Goal: Task Accomplishment & Management: Manage account settings

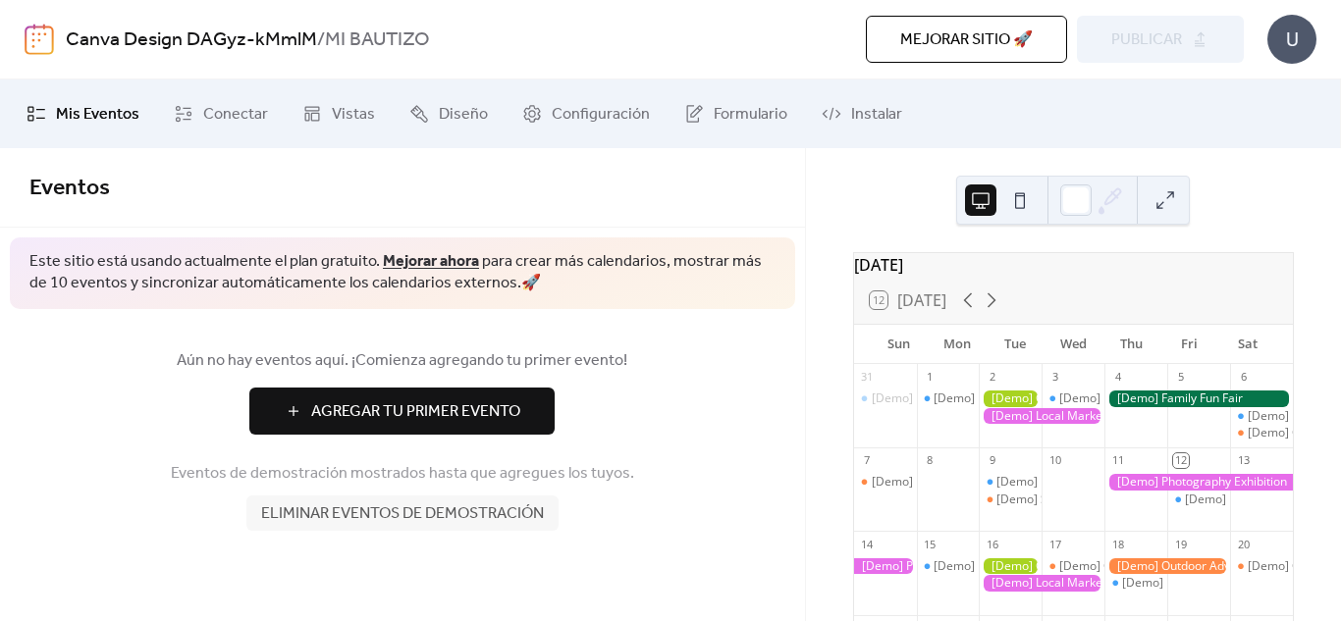
click at [516, 414] on span "Agregar Tu Primer Evento" at bounding box center [415, 413] width 209 height 24
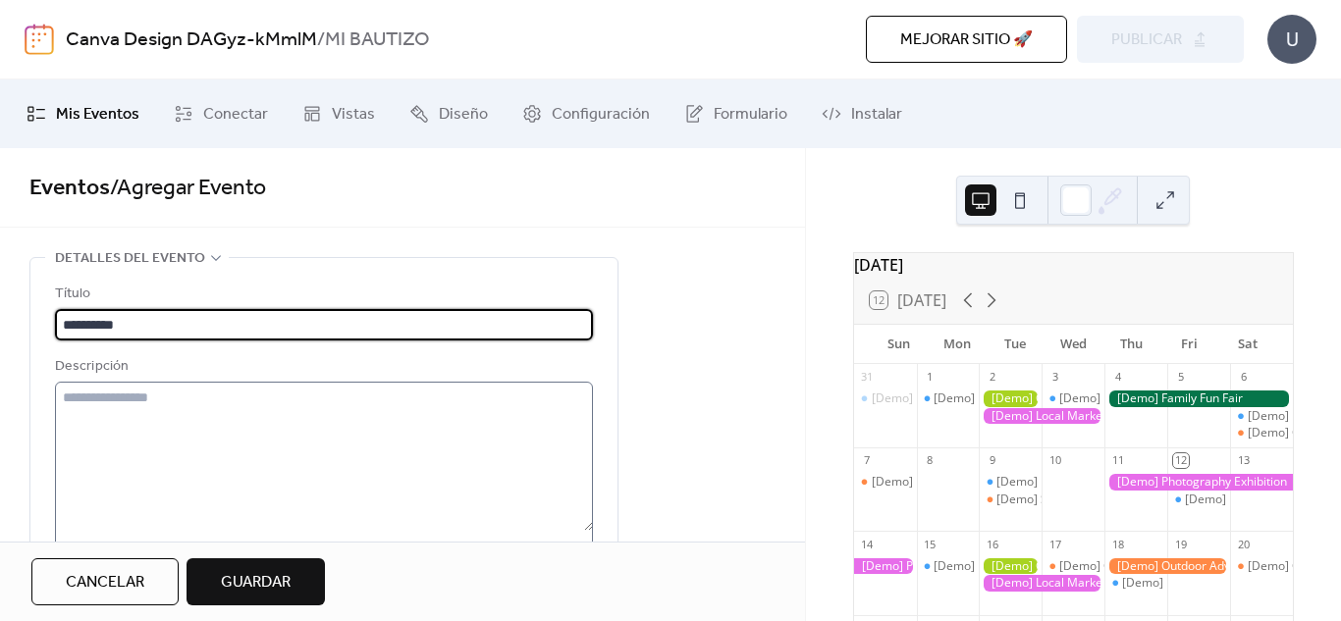
type input "**********"
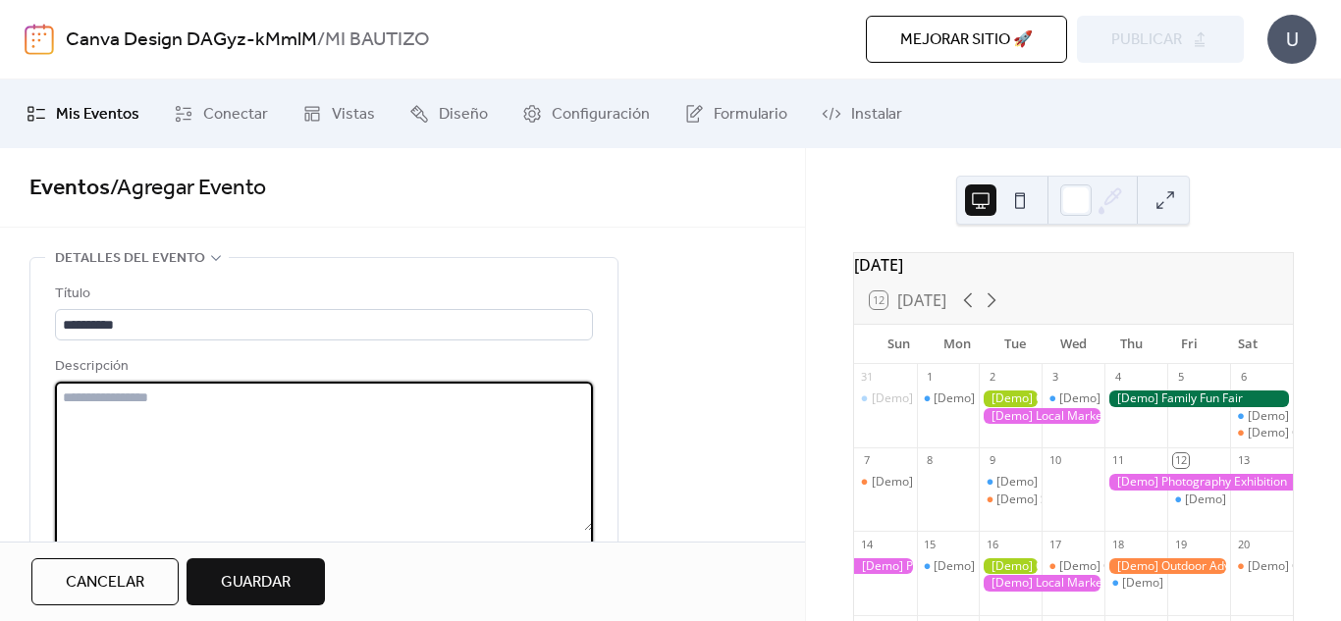
click at [399, 408] on textarea at bounding box center [324, 456] width 538 height 149
type textarea "*"
type textarea "*******"
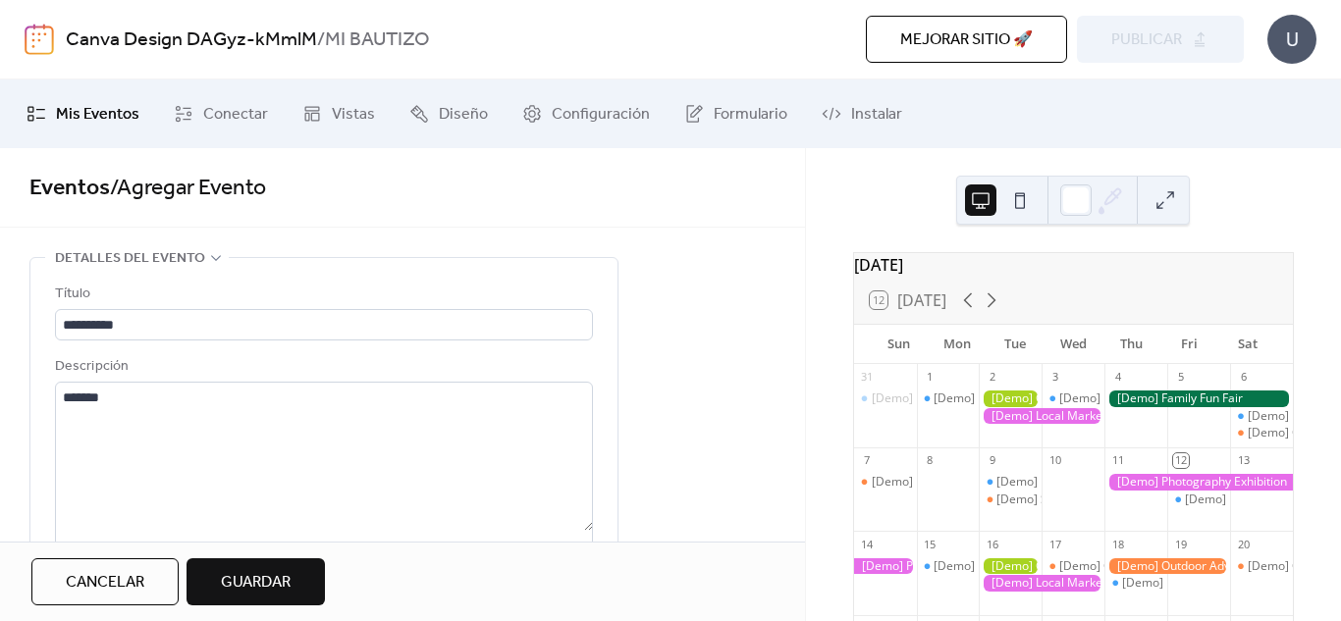
click at [269, 580] on span "Guardar" at bounding box center [256, 583] width 70 height 24
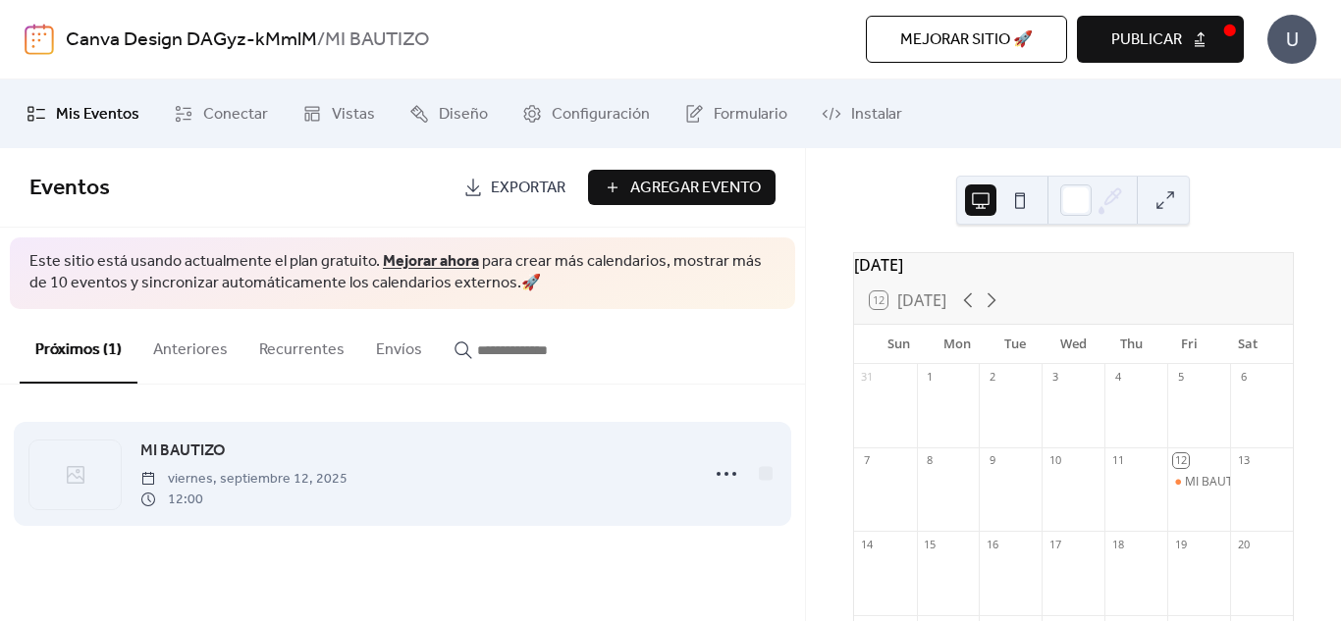
click at [285, 476] on span "viernes, septiembre 12, 2025" at bounding box center [243, 479] width 207 height 21
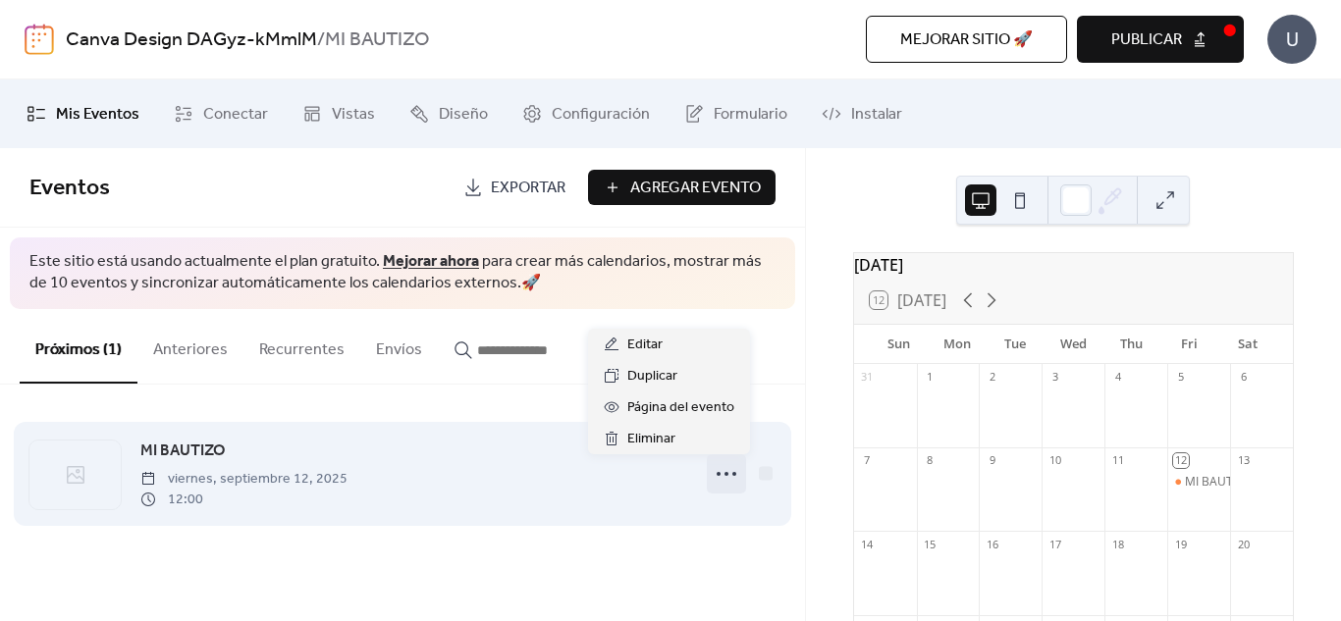
click at [719, 472] on icon at bounding box center [726, 473] width 31 height 31
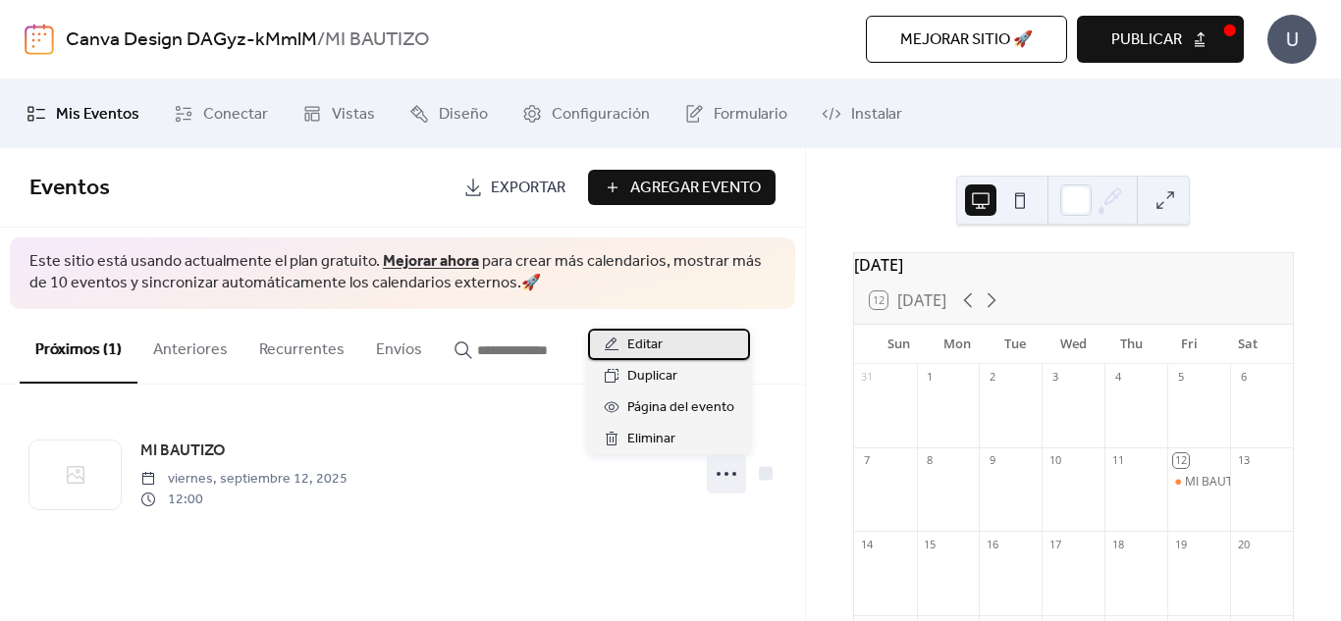
click at [661, 350] on span "Editar" at bounding box center [644, 346] width 35 height 24
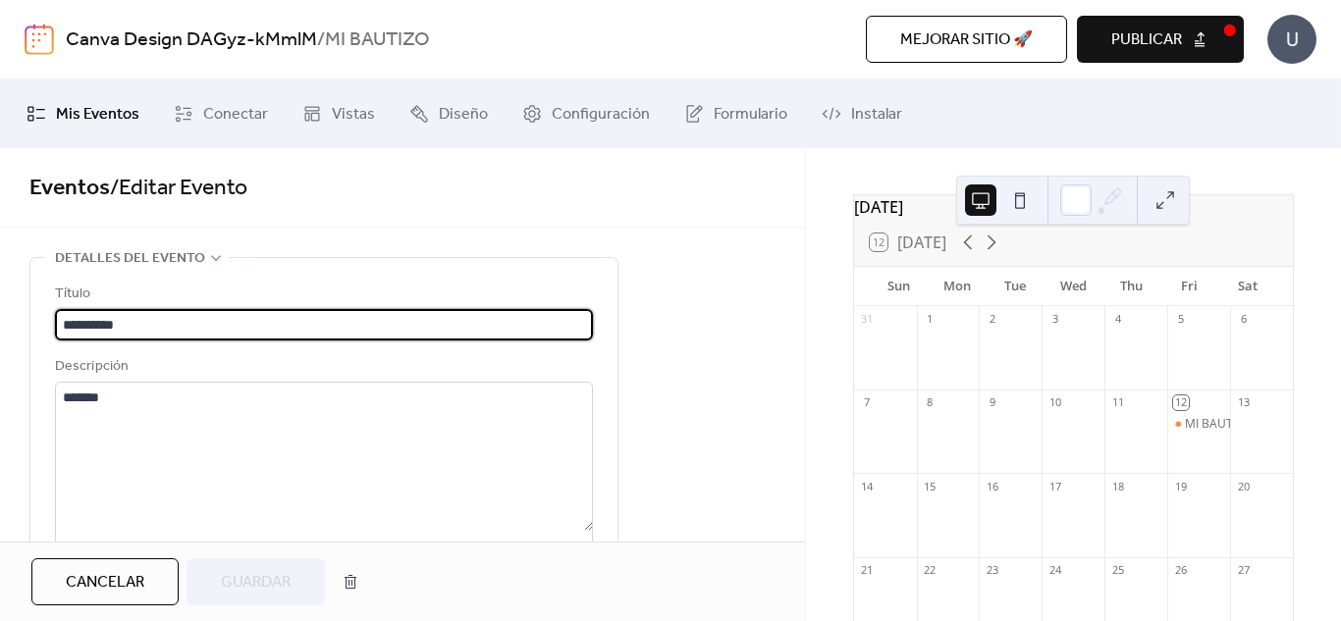
scroll to position [51, 0]
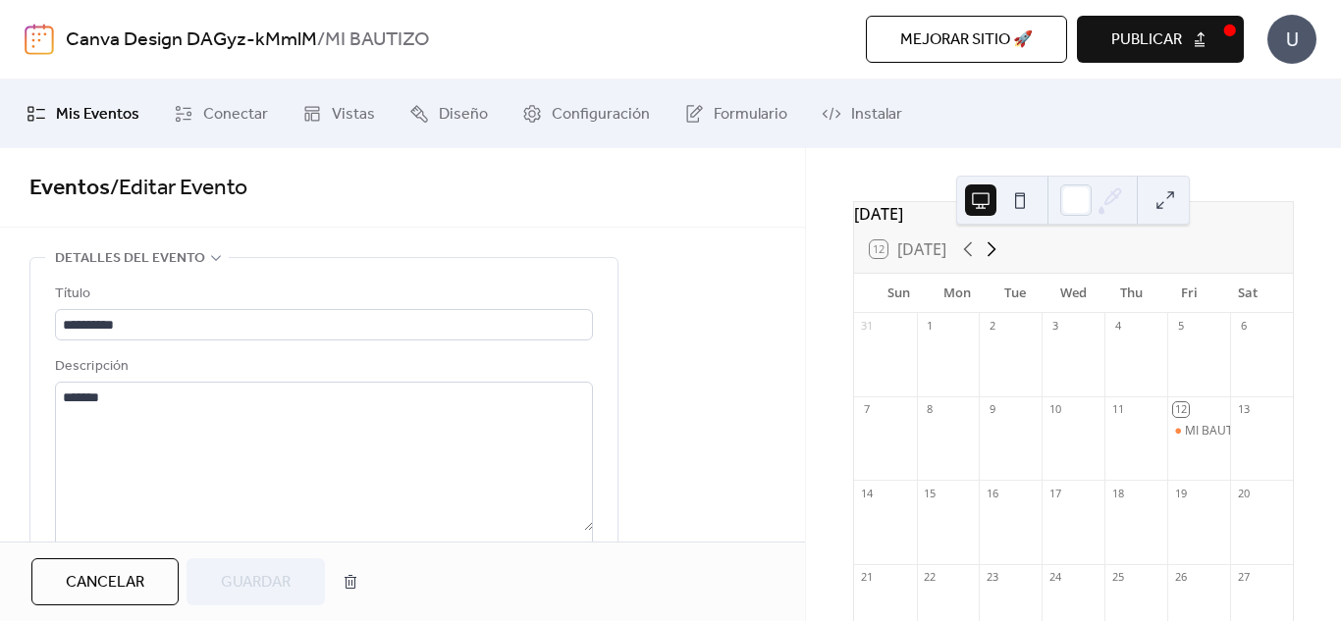
click at [992, 254] on icon at bounding box center [992, 250] width 24 height 24
click at [1236, 591] on div "25" at bounding box center [1261, 578] width 63 height 27
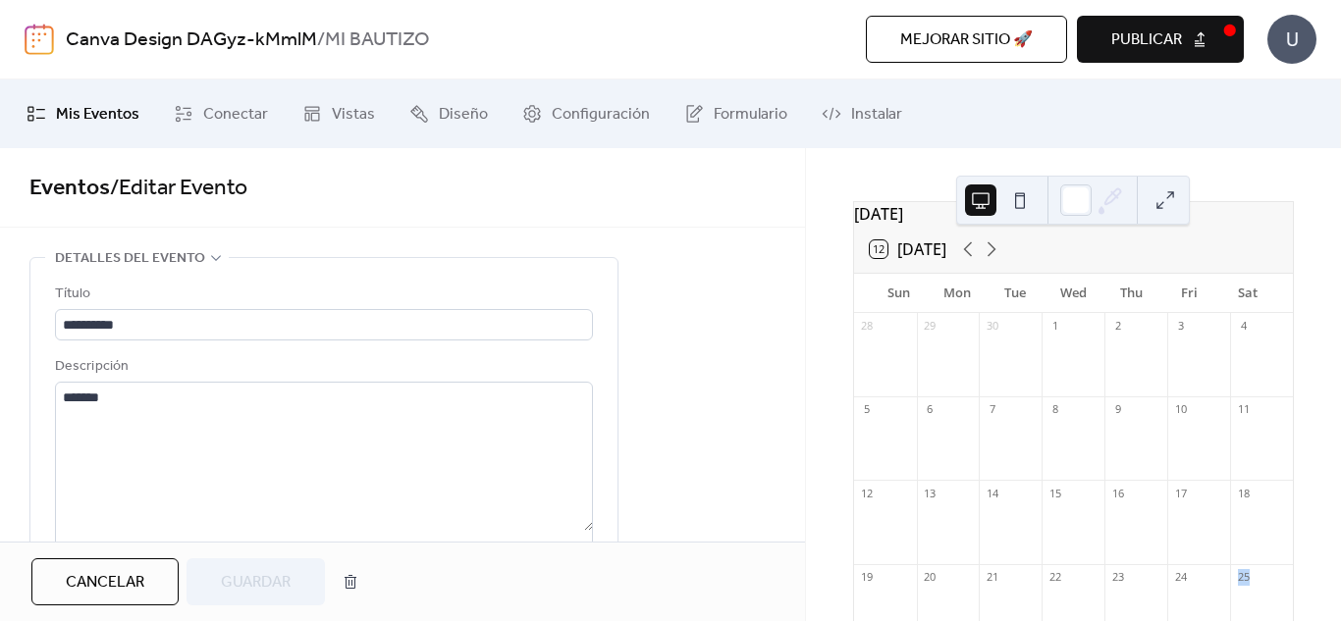
click at [1236, 591] on div "25" at bounding box center [1261, 578] width 63 height 27
click at [880, 259] on button "12 [DATE]" at bounding box center [908, 249] width 90 height 27
click at [1235, 529] on div at bounding box center [1261, 533] width 63 height 50
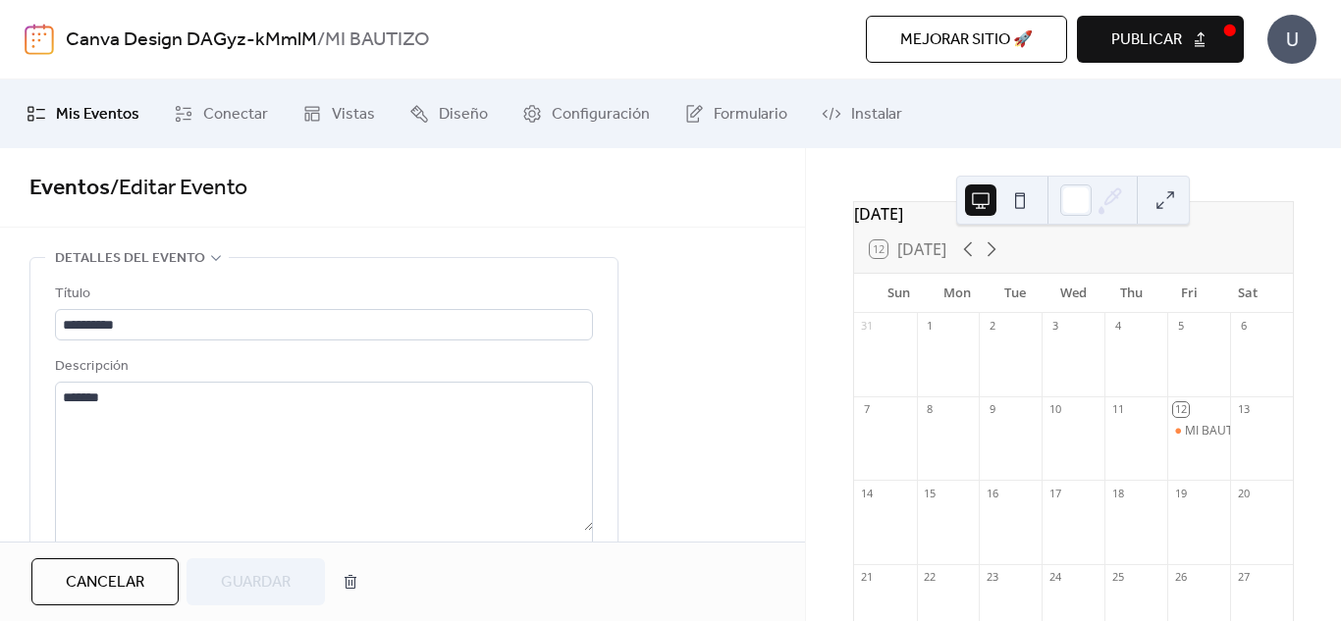
click at [1235, 529] on div at bounding box center [1261, 533] width 63 height 50
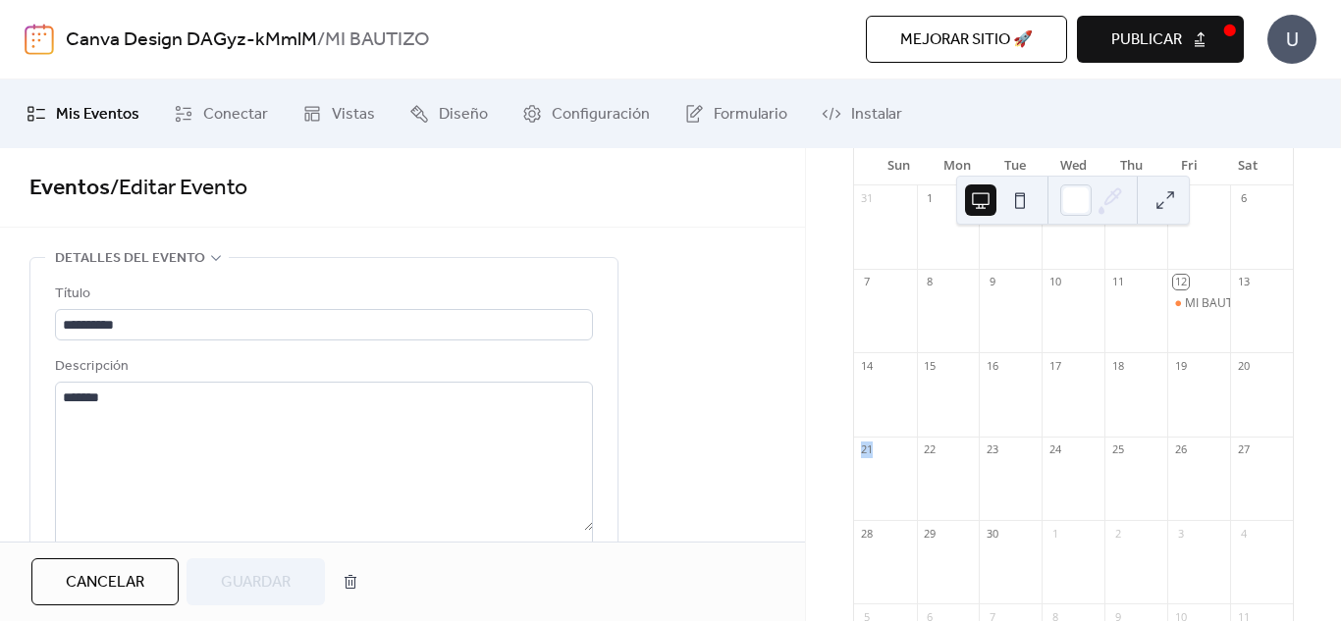
scroll to position [197, 0]
click at [1127, 471] on div at bounding box center [1135, 470] width 63 height 50
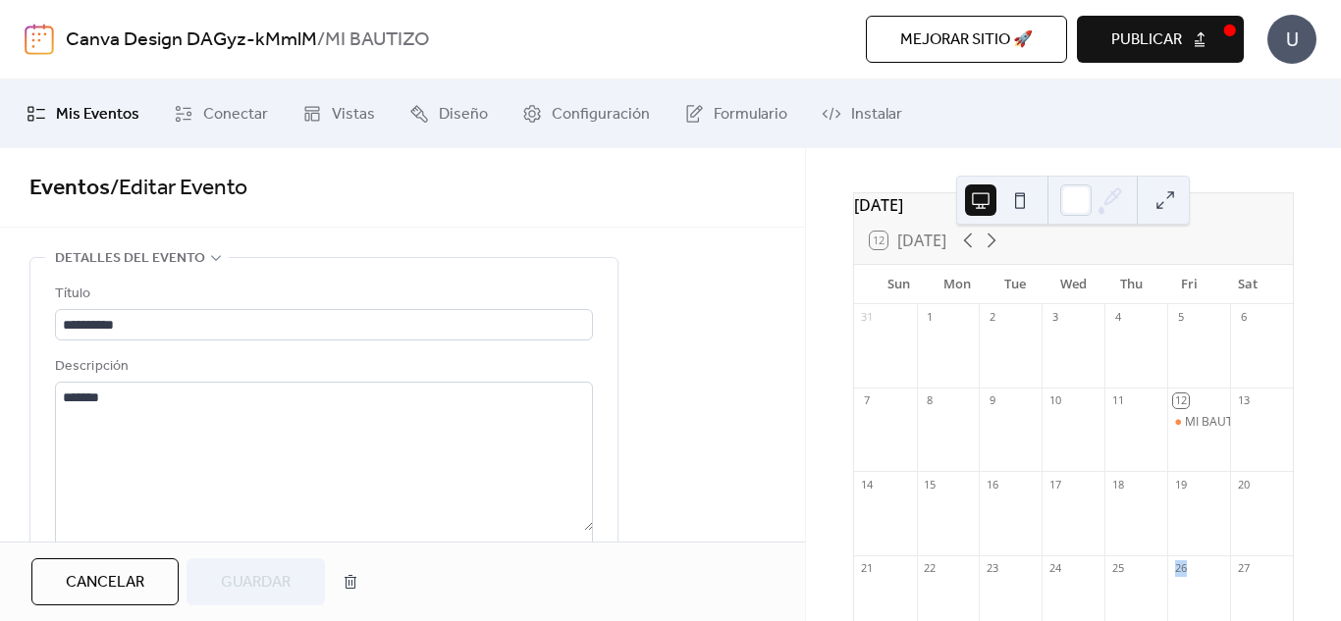
scroll to position [58, 0]
click at [984, 250] on icon at bounding box center [992, 243] width 24 height 24
click at [944, 247] on button "12 [DATE]" at bounding box center [908, 242] width 90 height 27
click at [884, 251] on div "12 [DATE]" at bounding box center [908, 243] width 77 height 18
click at [992, 254] on icon at bounding box center [992, 243] width 24 height 24
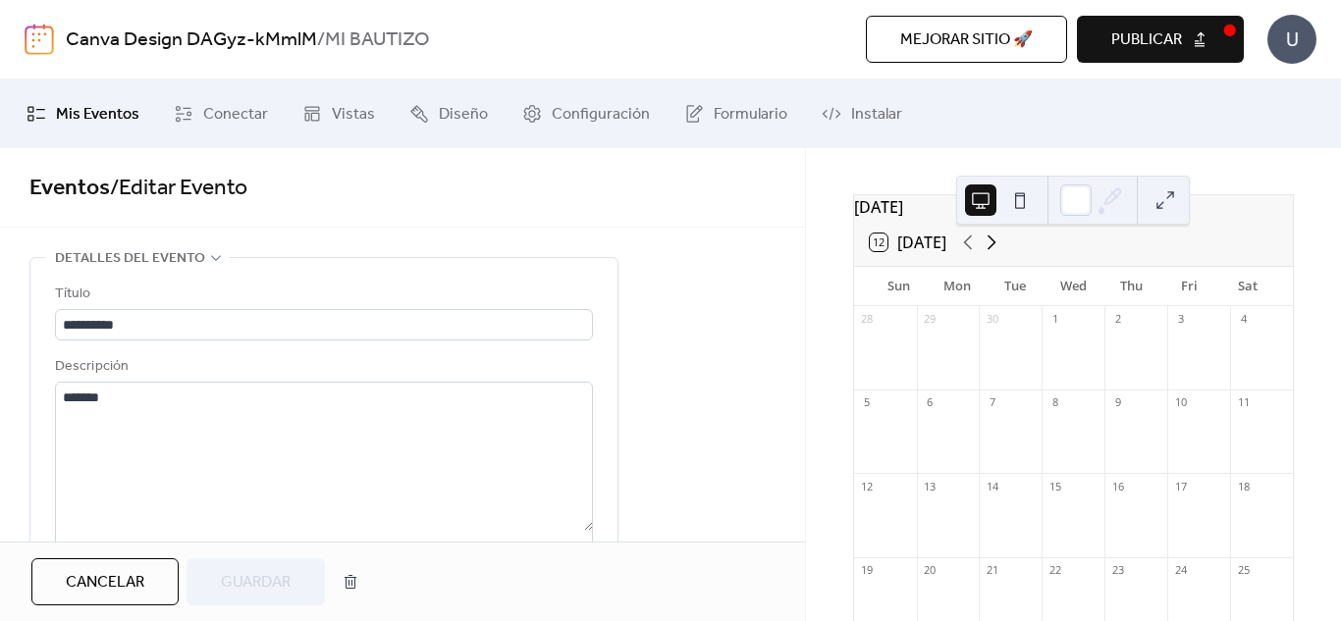
click at [992, 254] on icon at bounding box center [992, 243] width 24 height 24
click at [968, 254] on icon at bounding box center [968, 243] width 24 height 24
click at [980, 199] on button at bounding box center [980, 200] width 31 height 31
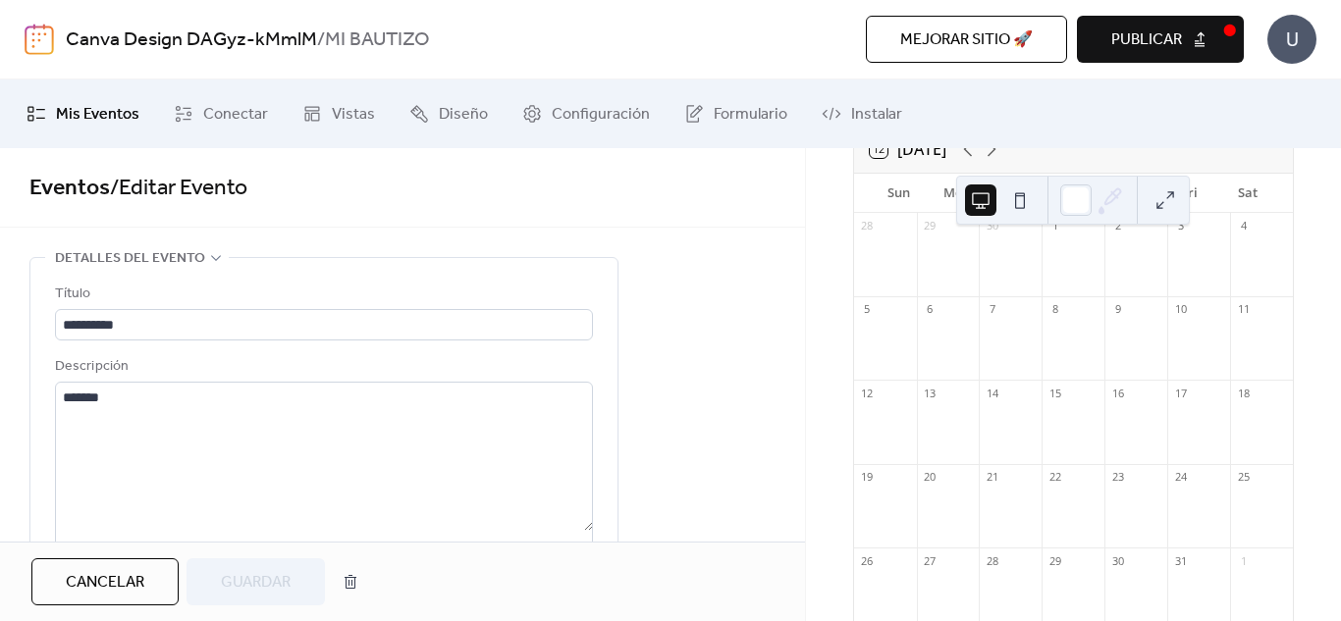
scroll to position [172, 0]
click at [1237, 470] on div "25" at bounding box center [1261, 457] width 63 height 27
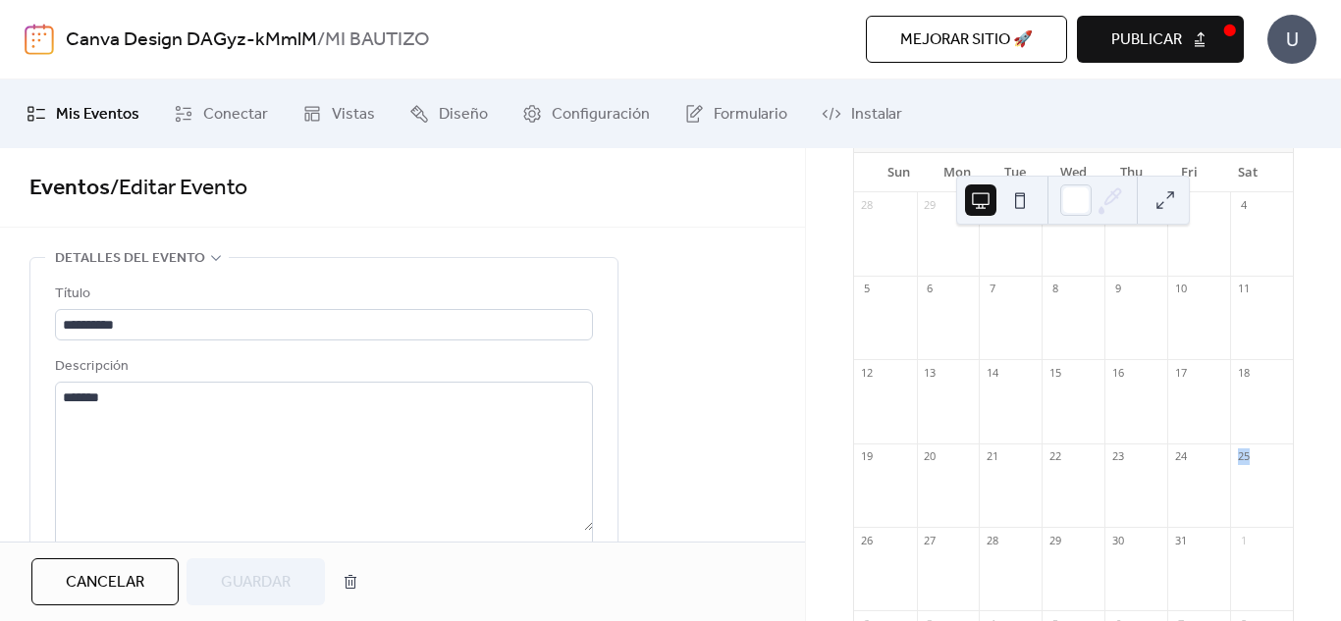
click at [1237, 470] on div "25" at bounding box center [1261, 457] width 63 height 27
click at [1236, 464] on div "25" at bounding box center [1243, 457] width 15 height 15
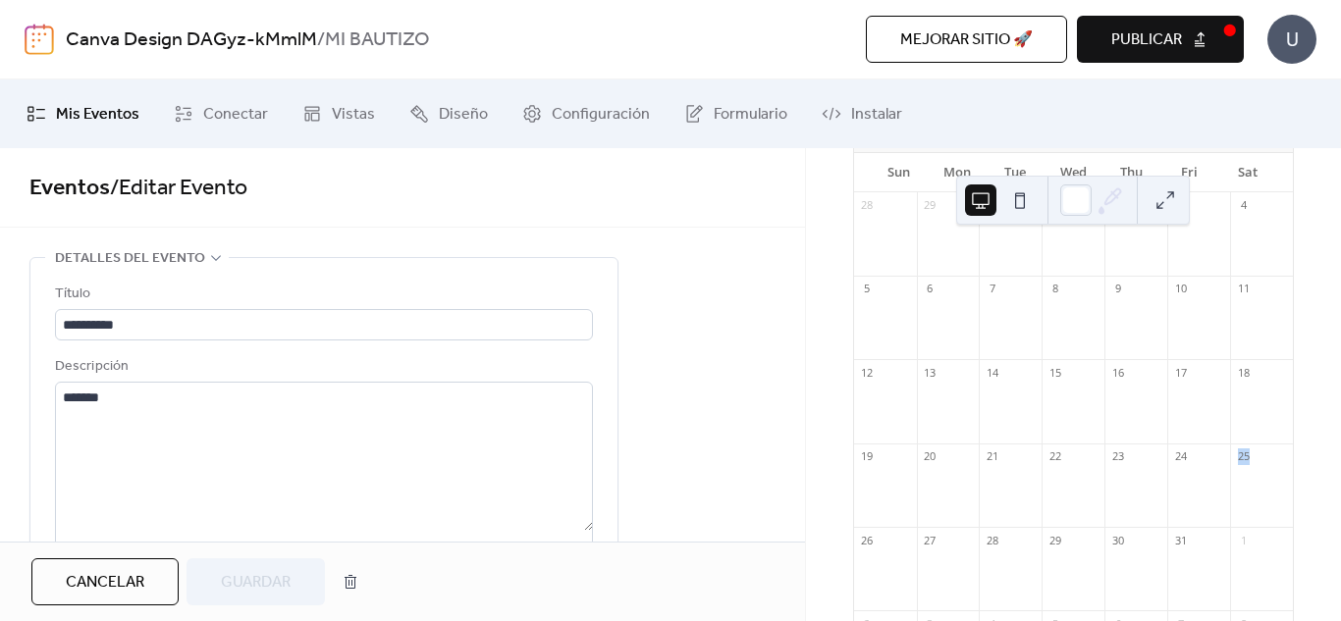
click at [1236, 464] on div "25" at bounding box center [1243, 457] width 15 height 15
click at [1016, 197] on button at bounding box center [1019, 200] width 31 height 31
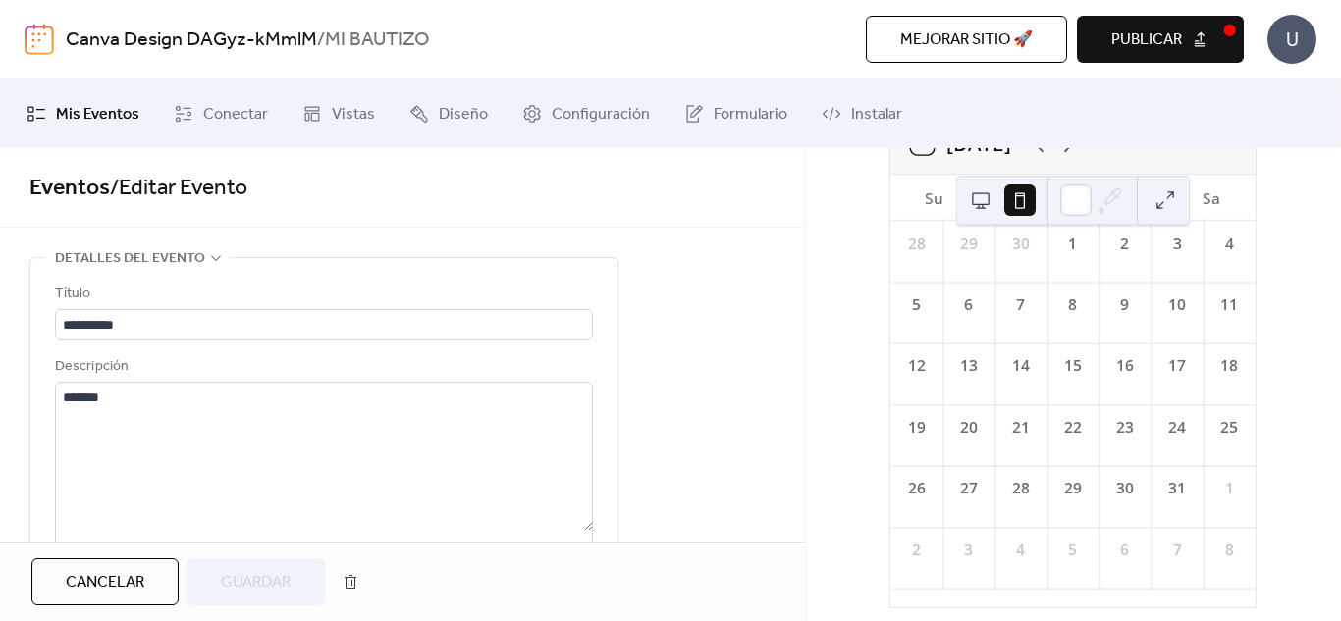
click at [1218, 439] on div "25" at bounding box center [1229, 427] width 23 height 23
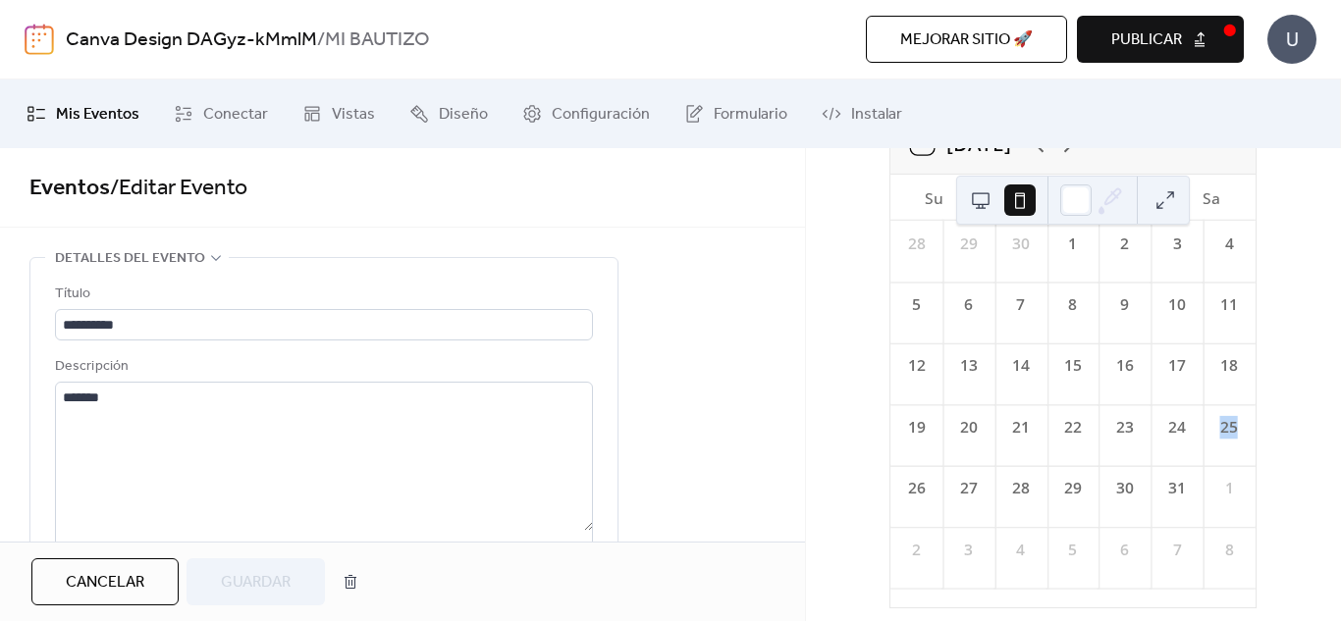
click at [1218, 439] on div "25" at bounding box center [1229, 427] width 23 height 23
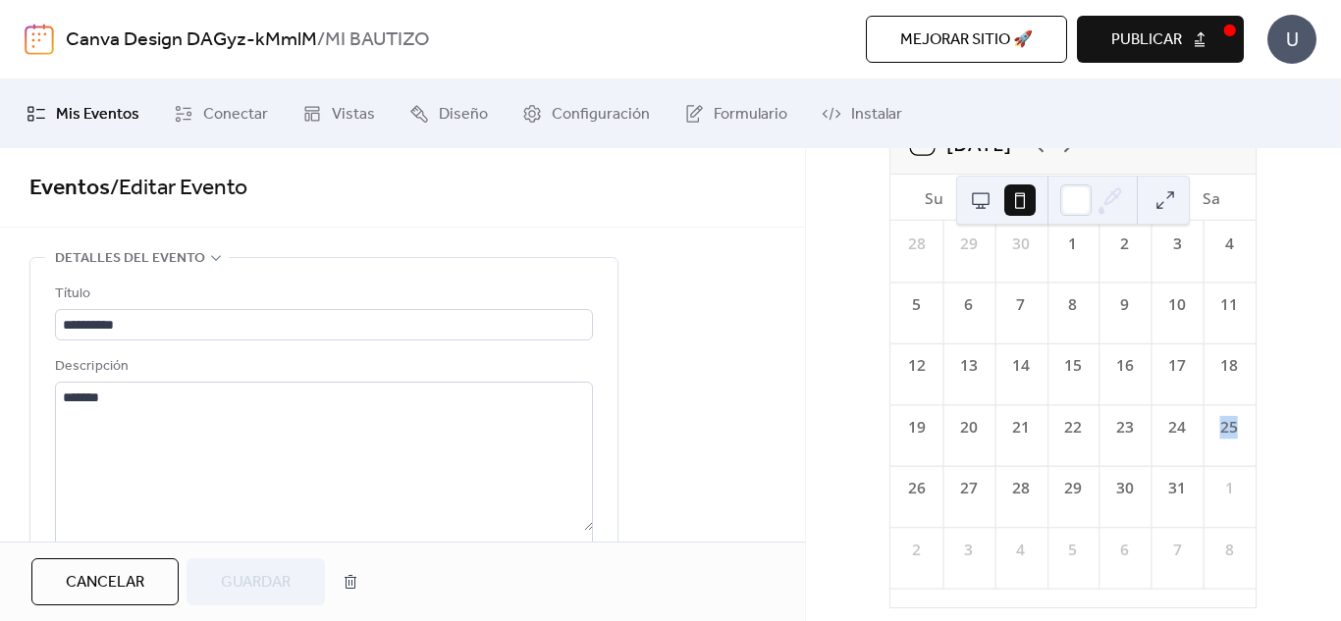
click at [1218, 439] on div "25" at bounding box center [1229, 427] width 23 height 23
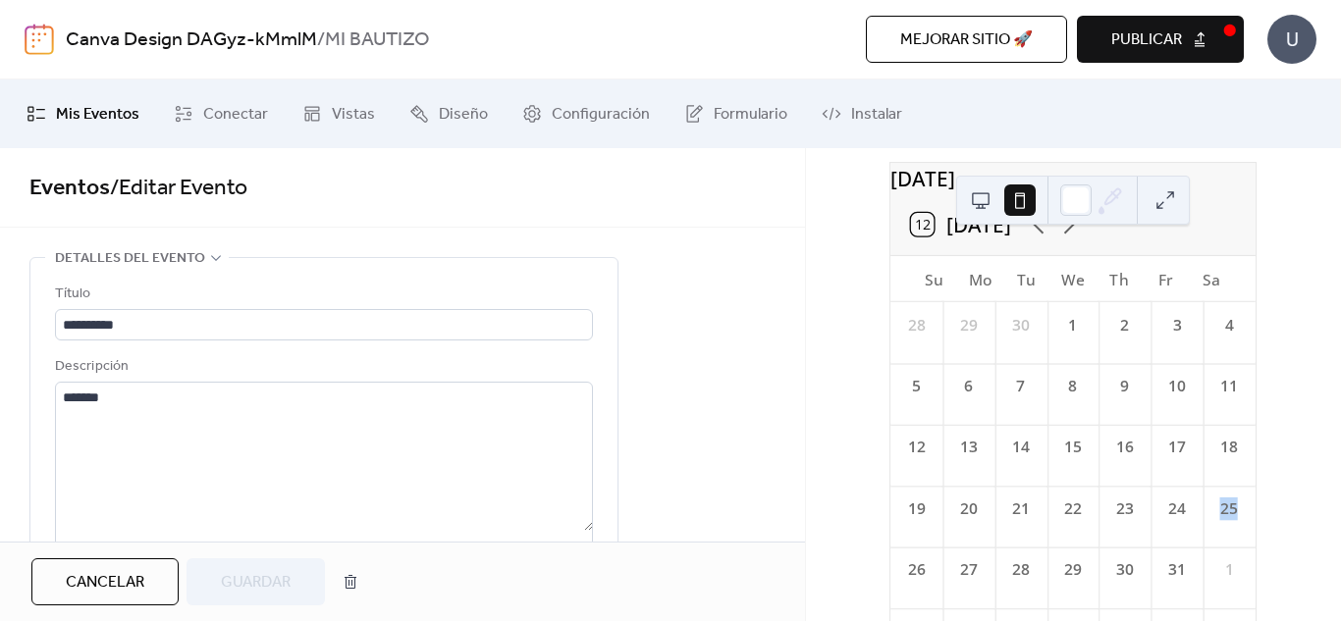
scroll to position [98, 0]
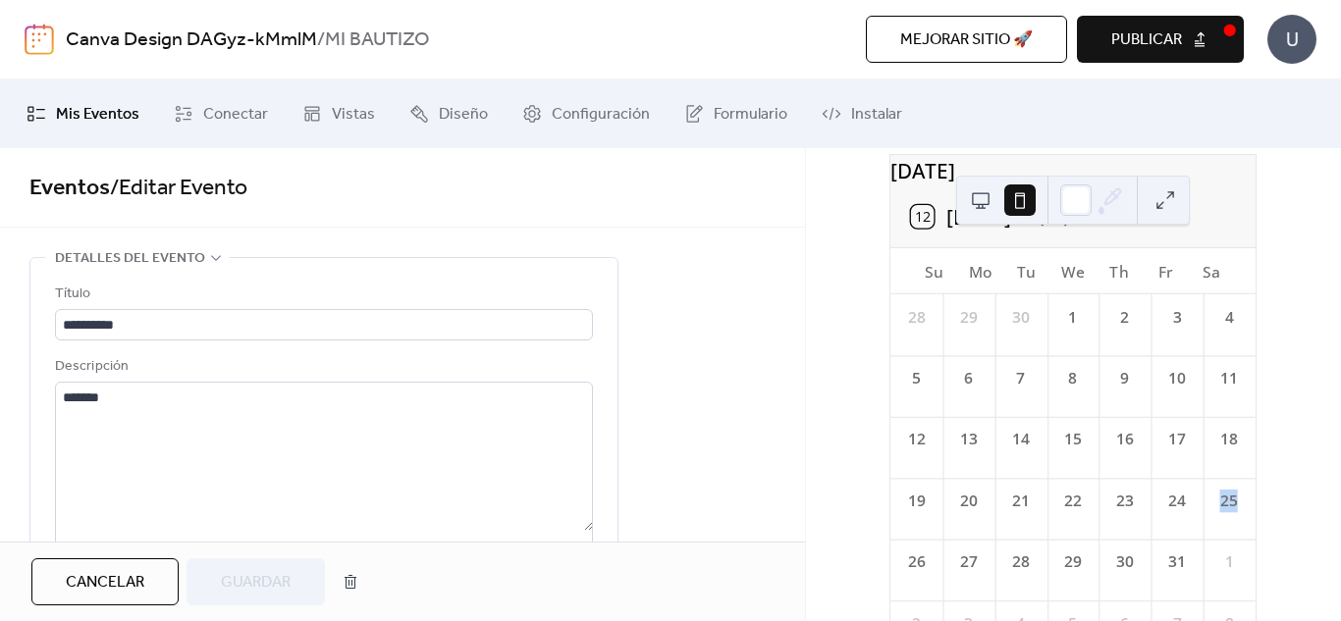
click at [1218, 512] on div "25" at bounding box center [1229, 501] width 23 height 23
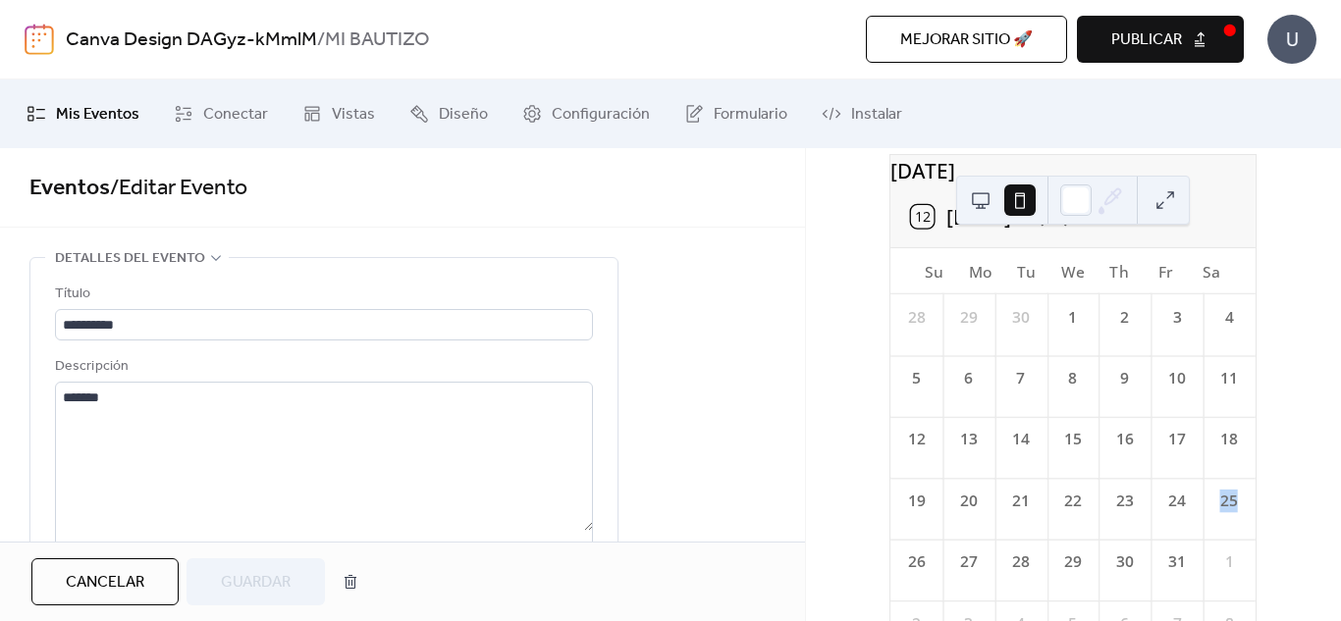
click at [1218, 512] on div "25" at bounding box center [1229, 501] width 23 height 23
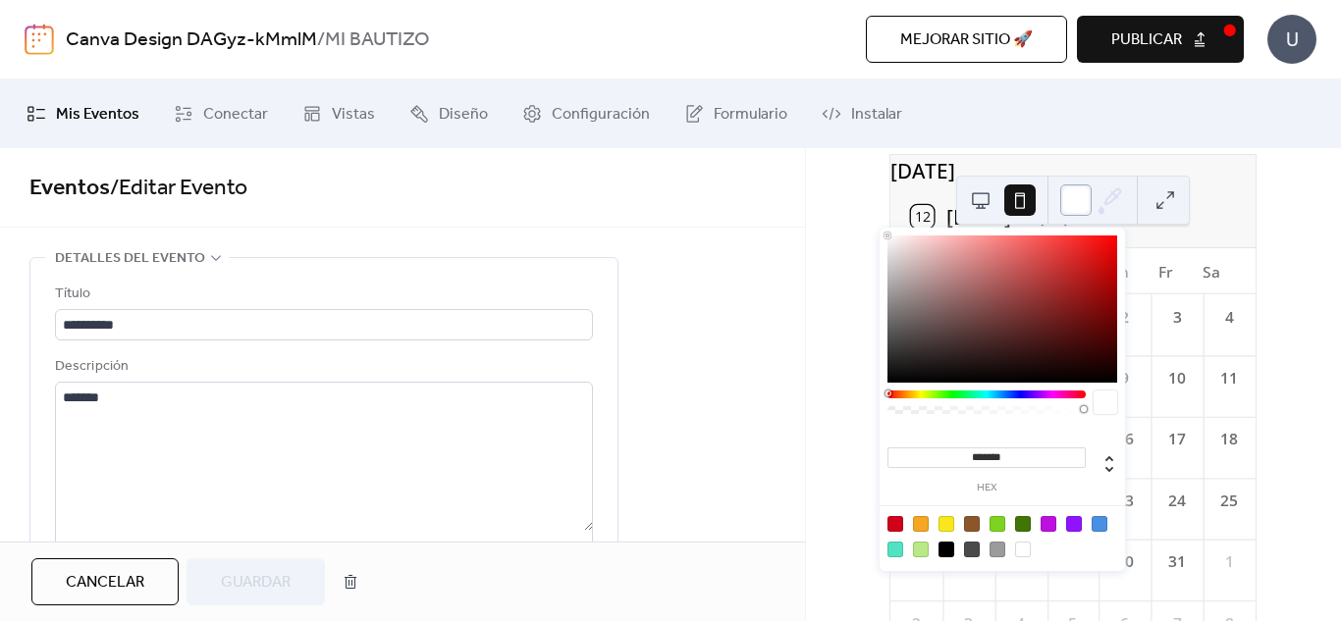
click at [1074, 191] on div at bounding box center [1075, 200] width 31 height 31
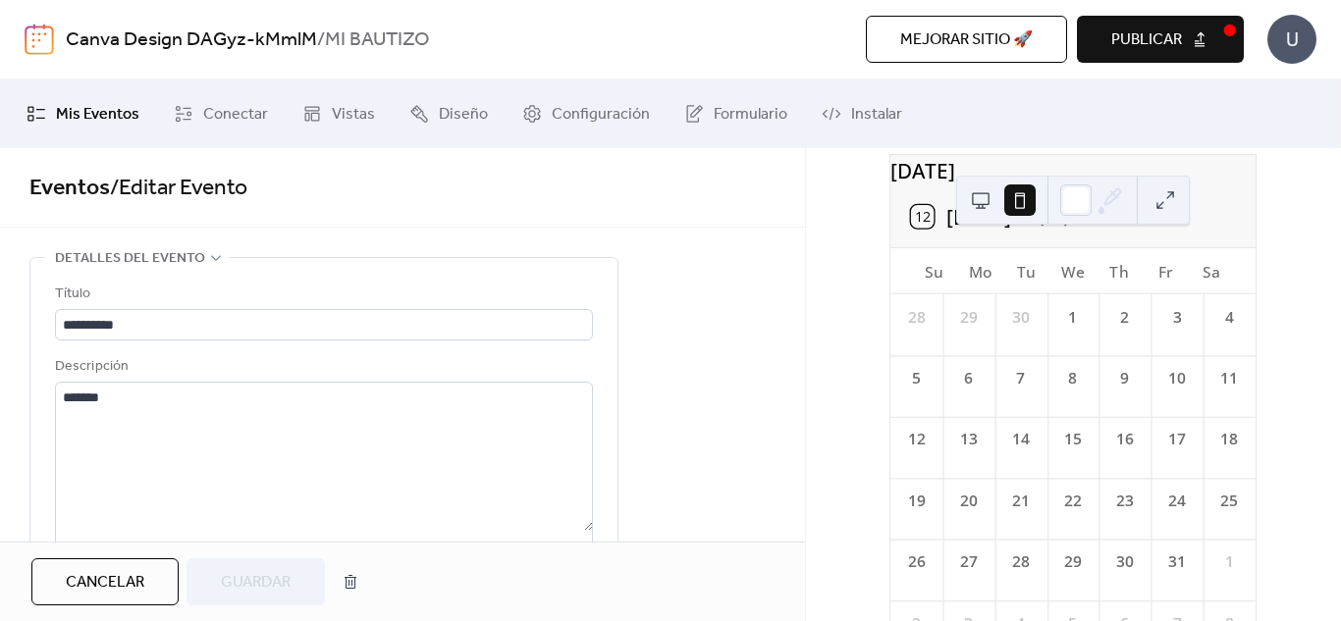
click at [1169, 203] on button at bounding box center [1165, 200] width 31 height 31
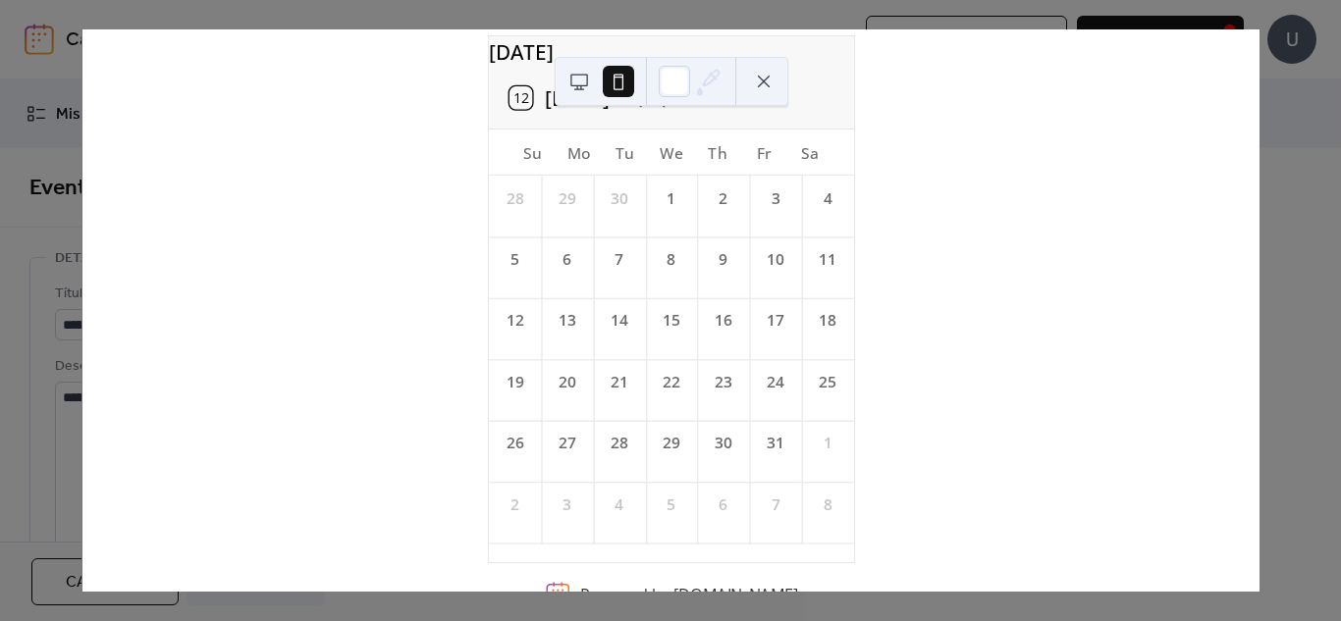
click at [816, 394] on div "25" at bounding box center [827, 382] width 23 height 23
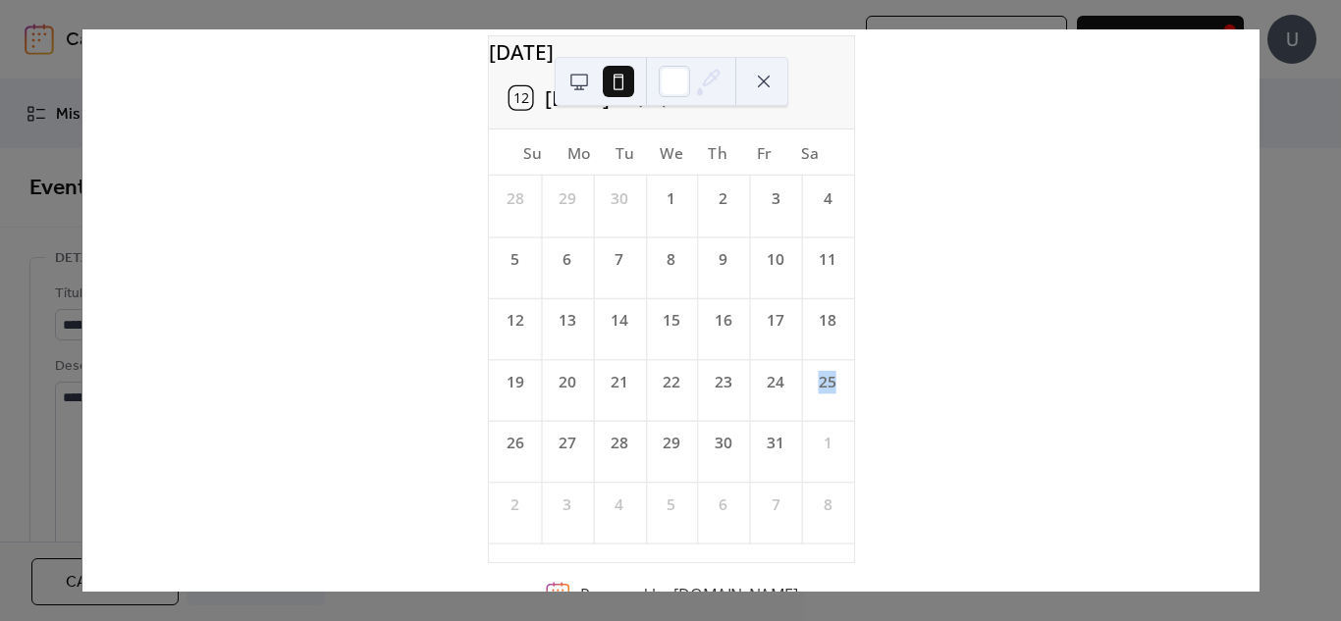
click at [816, 394] on div "25" at bounding box center [827, 382] width 23 height 23
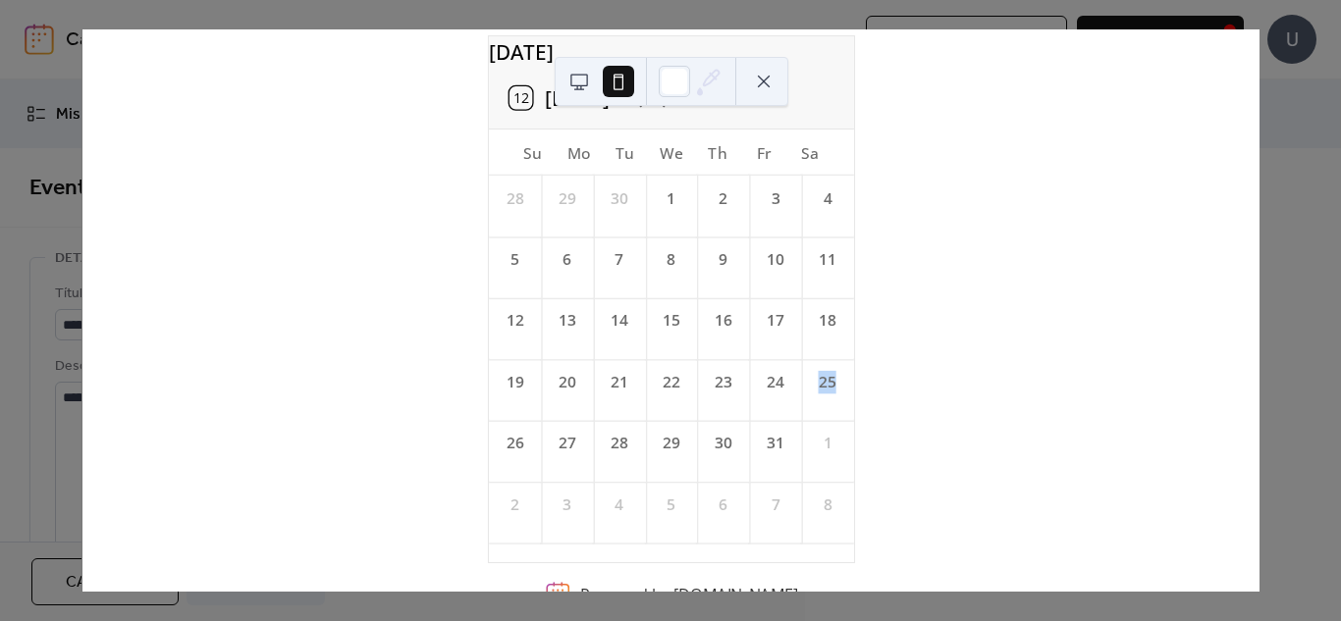
click at [816, 394] on div "25" at bounding box center [827, 382] width 23 height 23
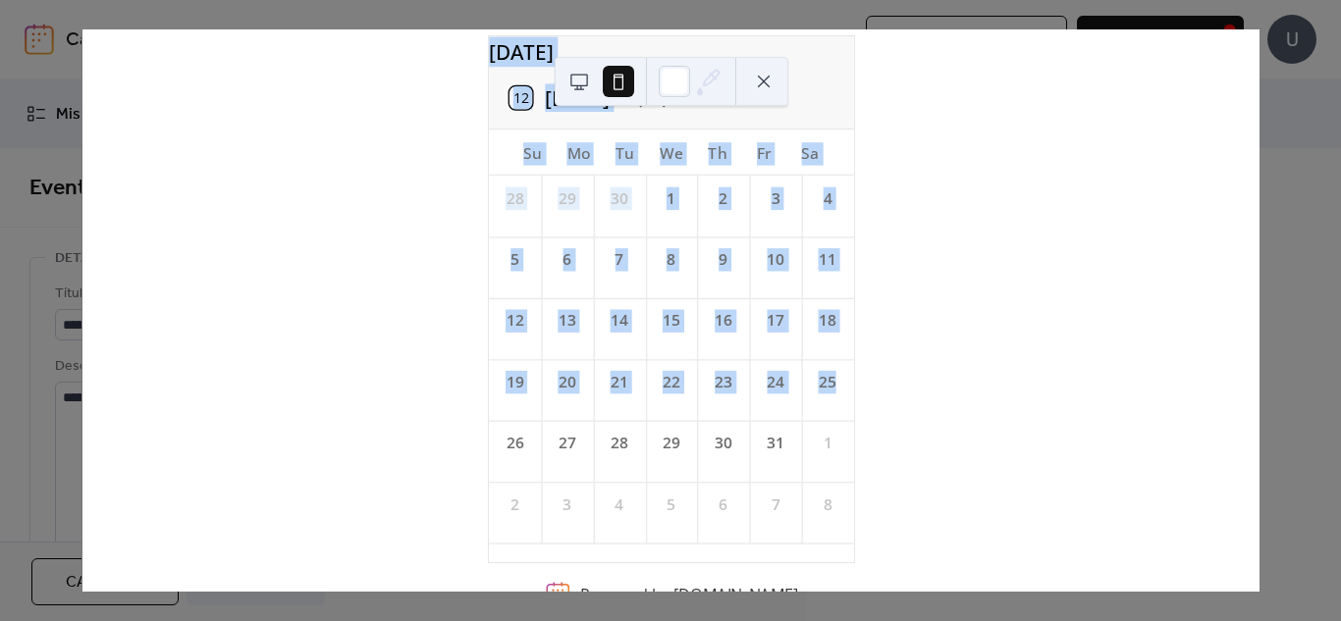
drag, startPoint x: 811, startPoint y: 400, endPoint x: 769, endPoint y: 81, distance: 320.9
click at [769, 81] on div "[DATE] 12 [DATE] Su Mo Tu We Th Fr Sa 28 29 30 1 2 3 4 5 6 7 8 9 10 11 12 13 14…" at bounding box center [670, 310] width 1178 height 563
click at [769, 81] on button at bounding box center [763, 81] width 31 height 31
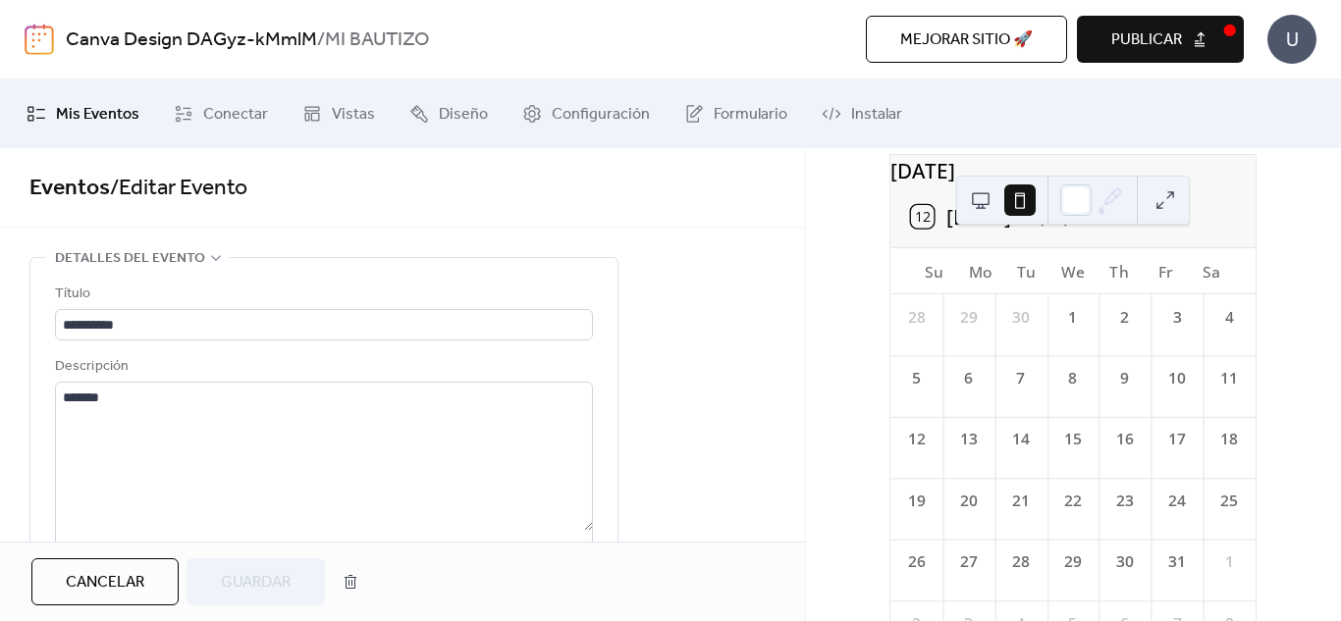
click at [1071, 232] on icon at bounding box center [1069, 216] width 30 height 30
click at [1038, 227] on icon at bounding box center [1038, 217] width 11 height 20
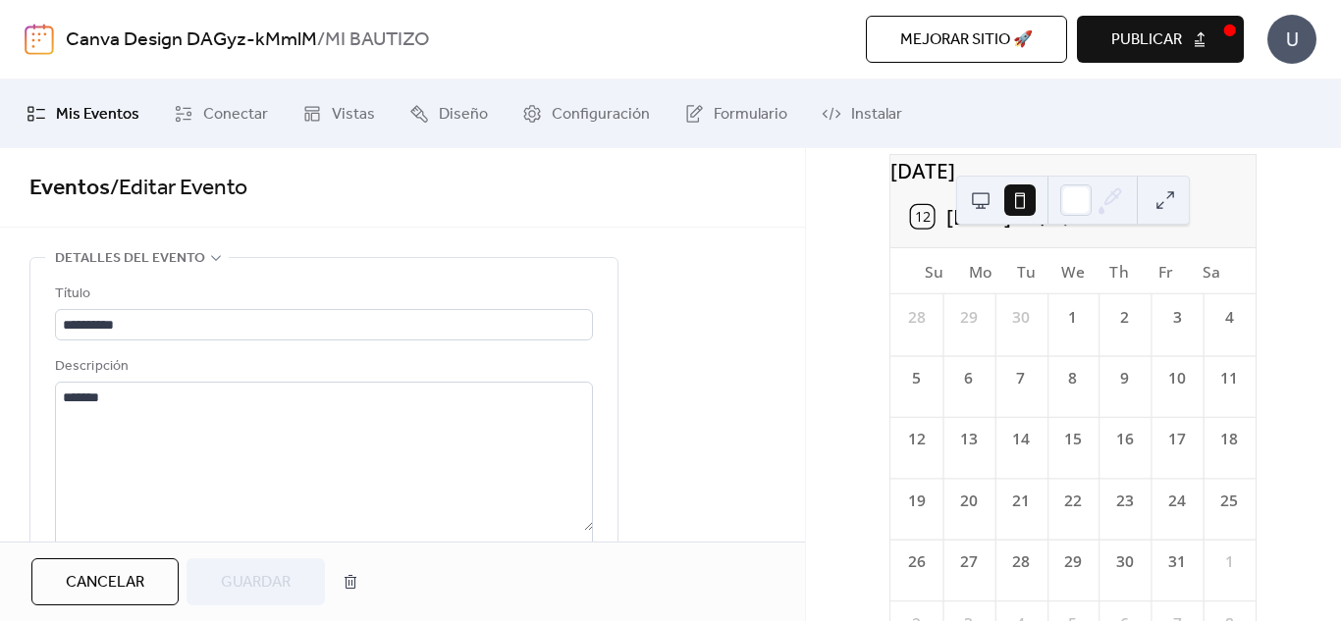
click at [1038, 227] on icon at bounding box center [1038, 217] width 11 height 20
click at [1072, 232] on icon at bounding box center [1069, 216] width 30 height 30
click at [1218, 512] on div "25" at bounding box center [1229, 501] width 23 height 23
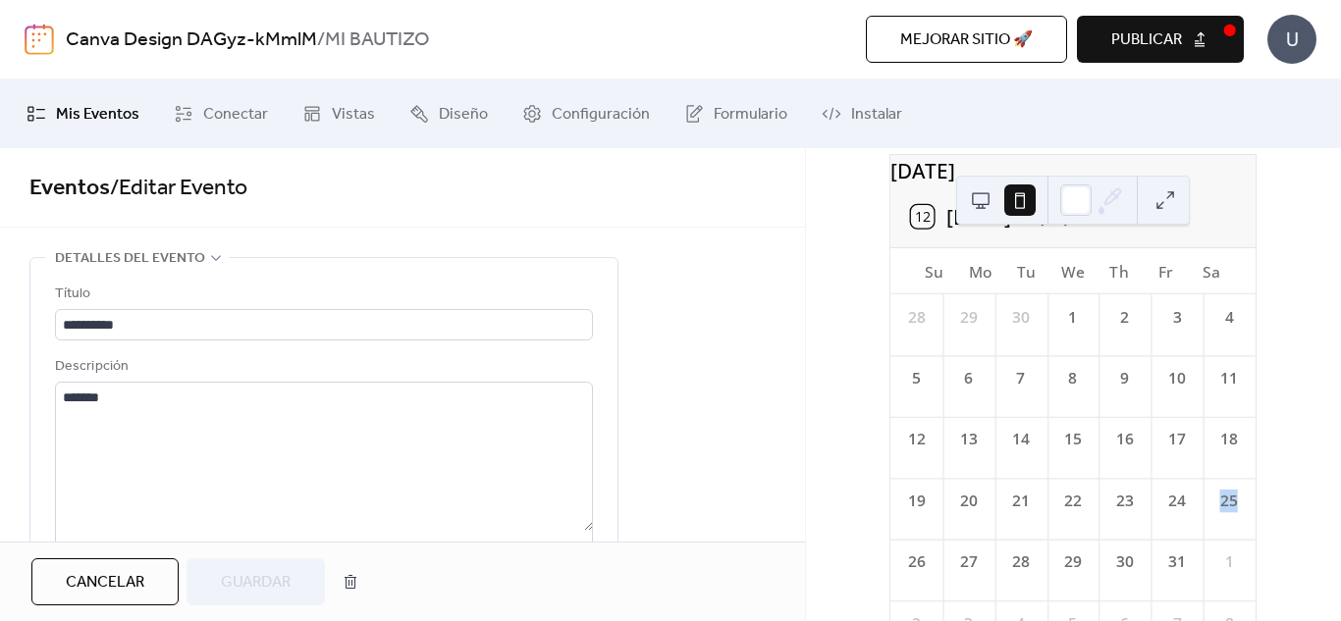
click at [1218, 512] on div "25" at bounding box center [1229, 501] width 23 height 23
click at [1026, 232] on icon at bounding box center [1039, 216] width 30 height 30
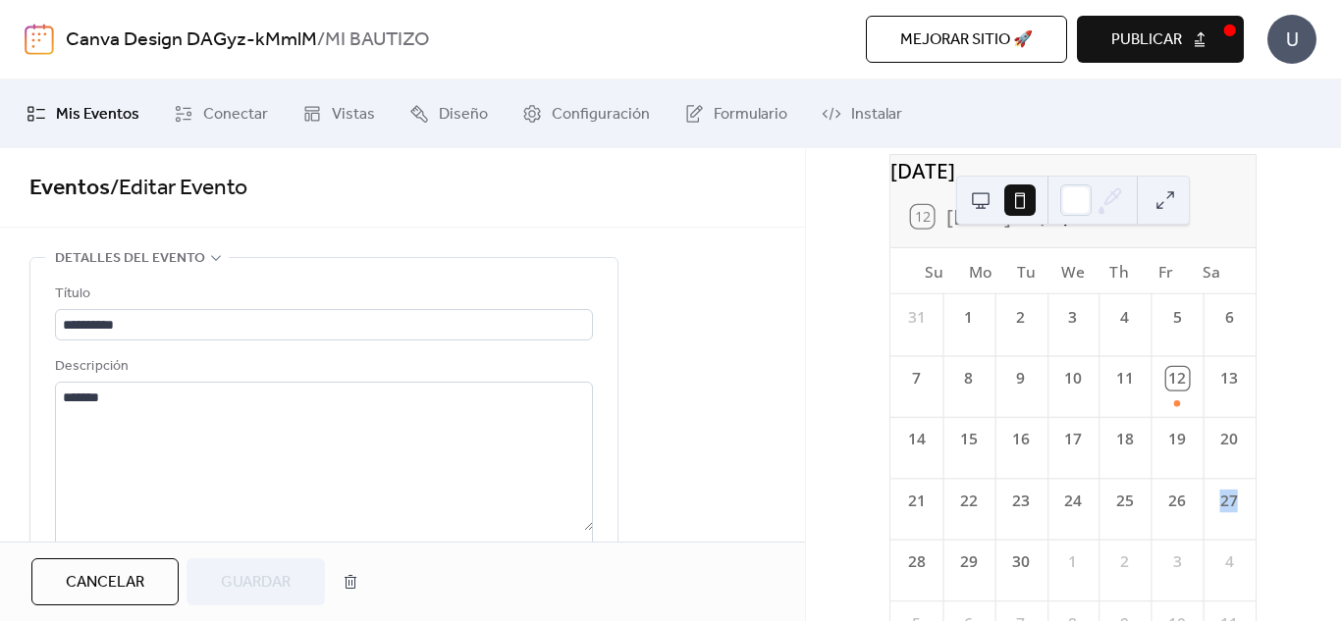
click at [1071, 227] on icon at bounding box center [1069, 217] width 11 height 20
click at [925, 235] on button "12 [DATE]" at bounding box center [961, 216] width 118 height 35
click at [1158, 416] on div "12" at bounding box center [1178, 385] width 52 height 61
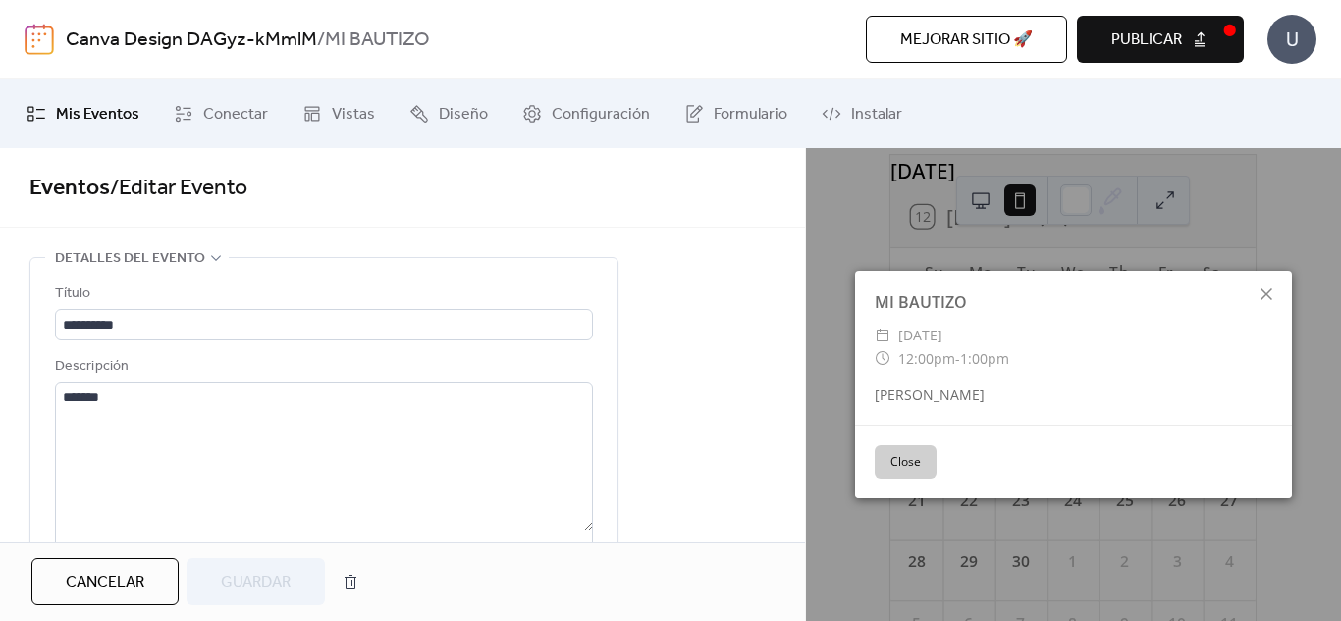
click at [942, 332] on span "[DATE]" at bounding box center [920, 336] width 44 height 24
click at [1272, 287] on icon at bounding box center [1267, 295] width 24 height 24
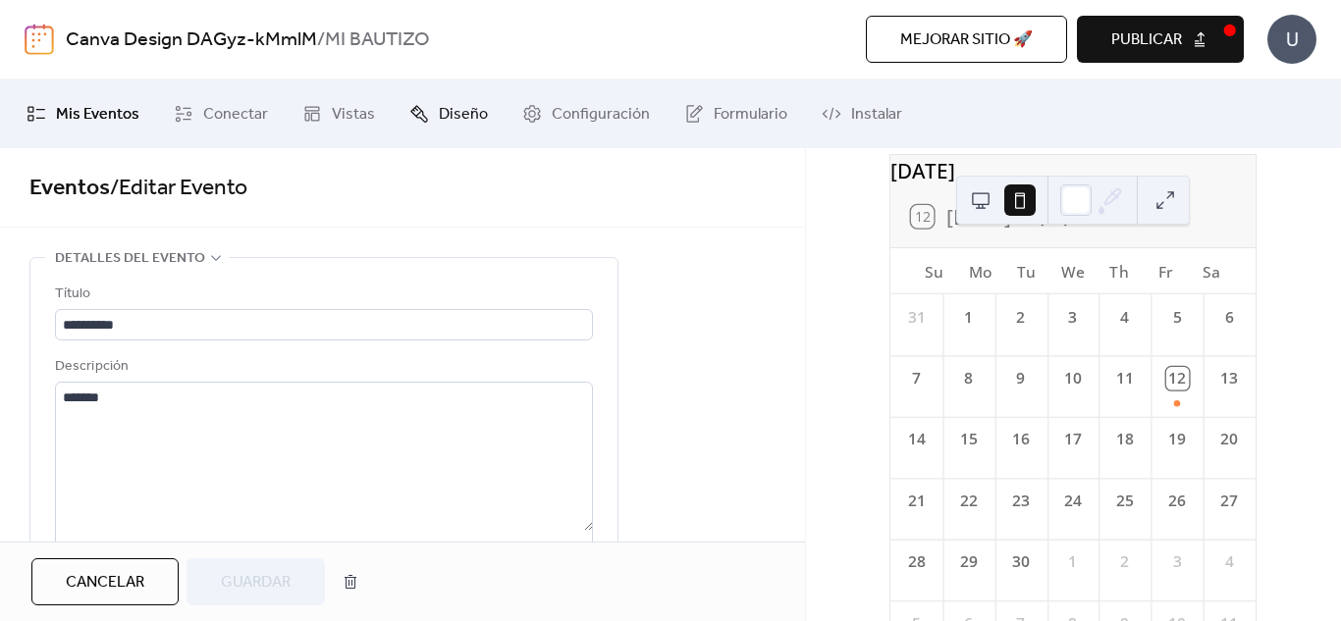
click at [442, 116] on span "Diseño" at bounding box center [463, 115] width 49 height 24
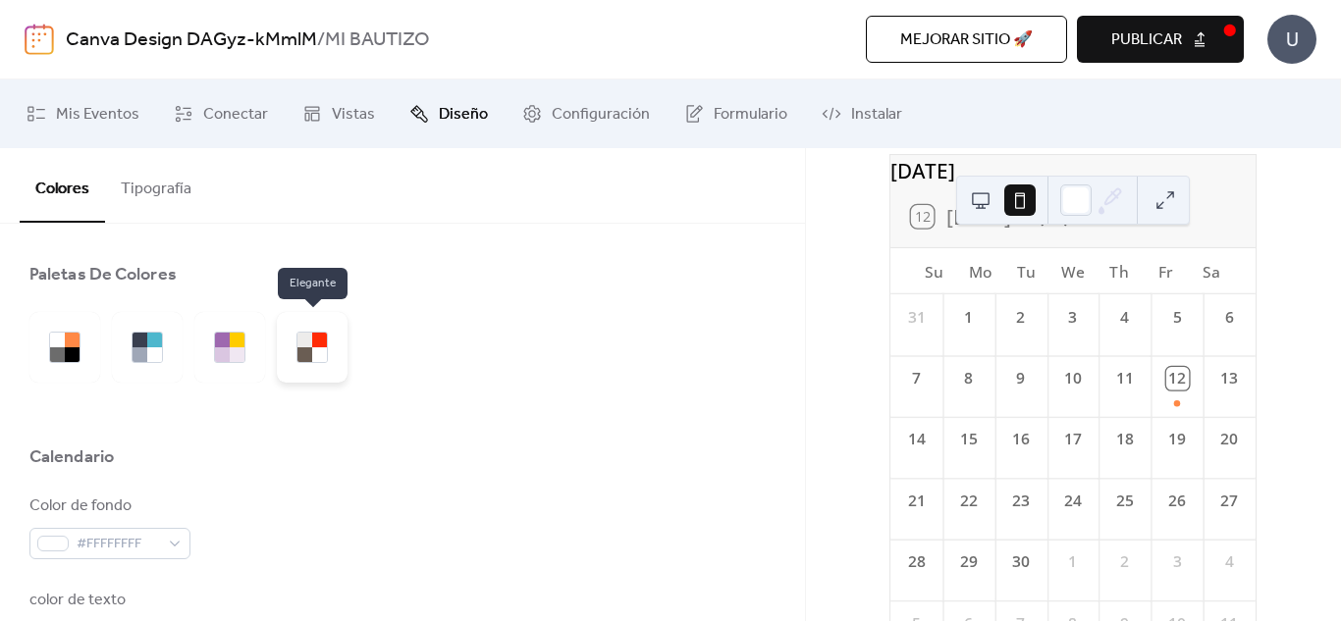
click at [323, 352] on div at bounding box center [319, 355] width 15 height 15
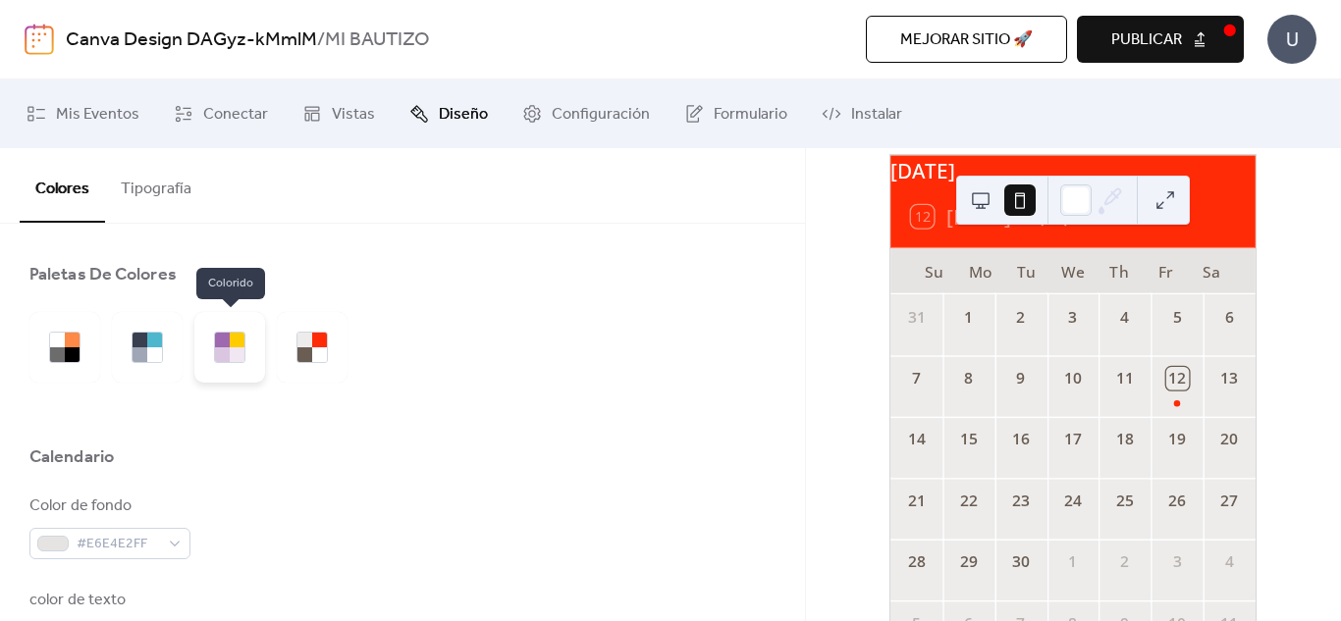
click at [201, 355] on div at bounding box center [229, 347] width 71 height 71
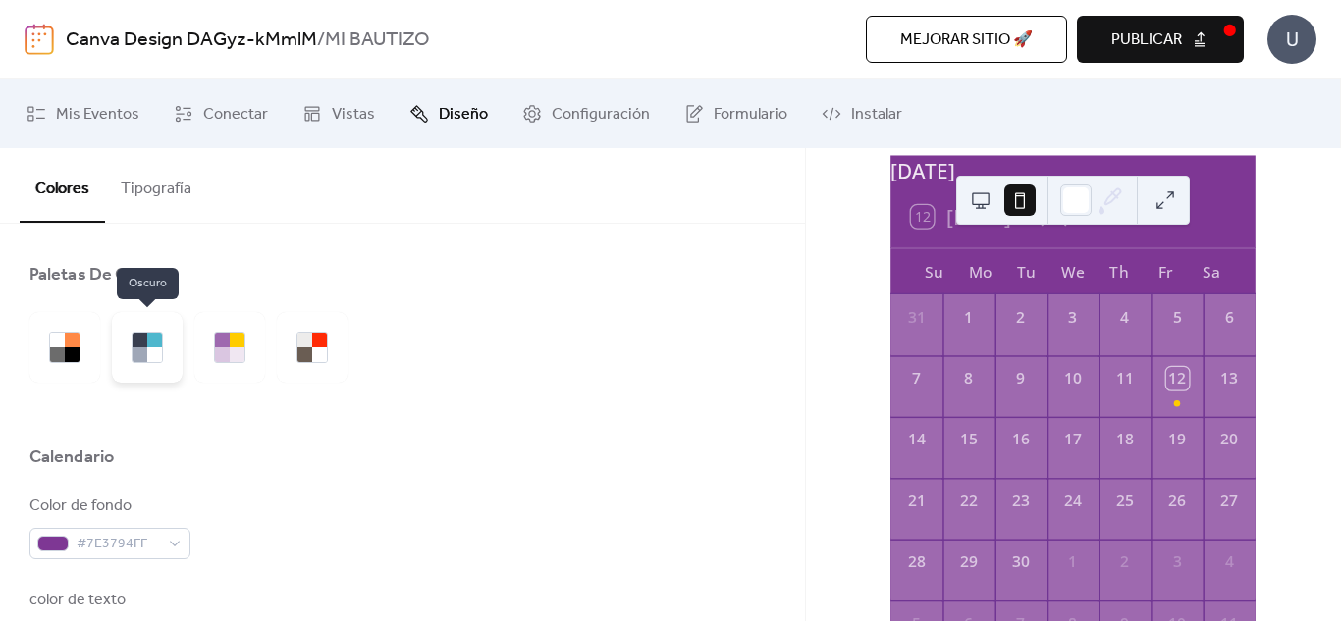
click at [133, 333] on div at bounding box center [140, 340] width 15 height 15
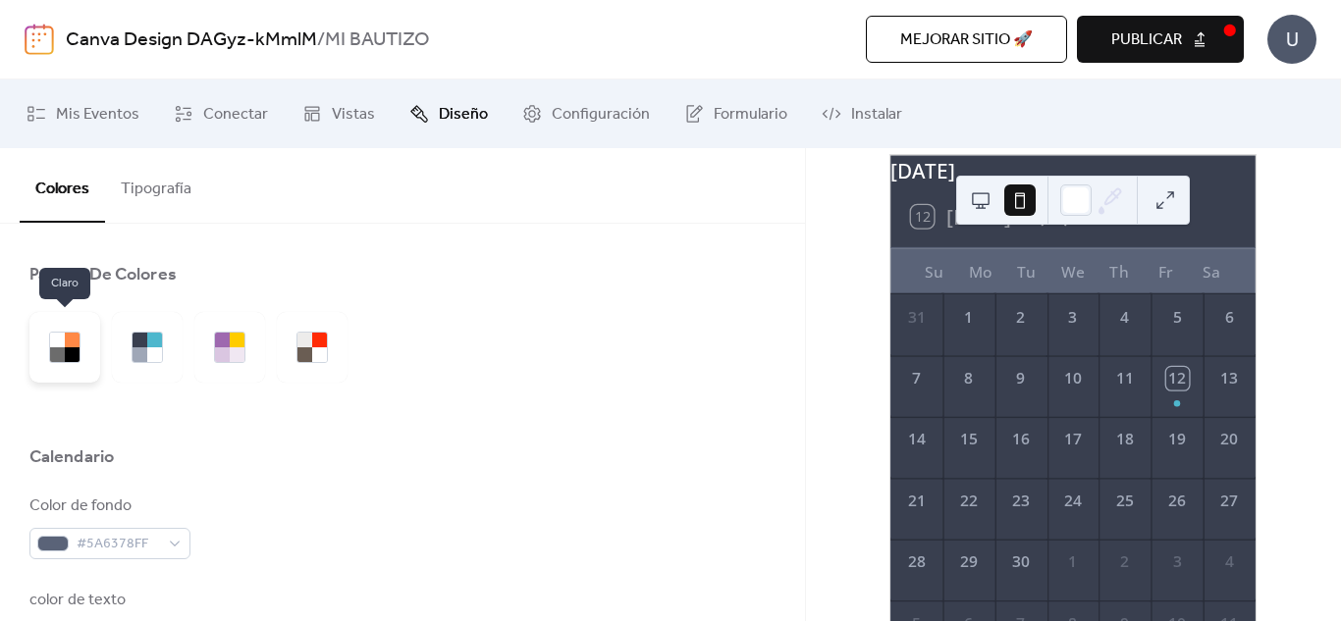
click at [51, 331] on div at bounding box center [64, 347] width 71 height 71
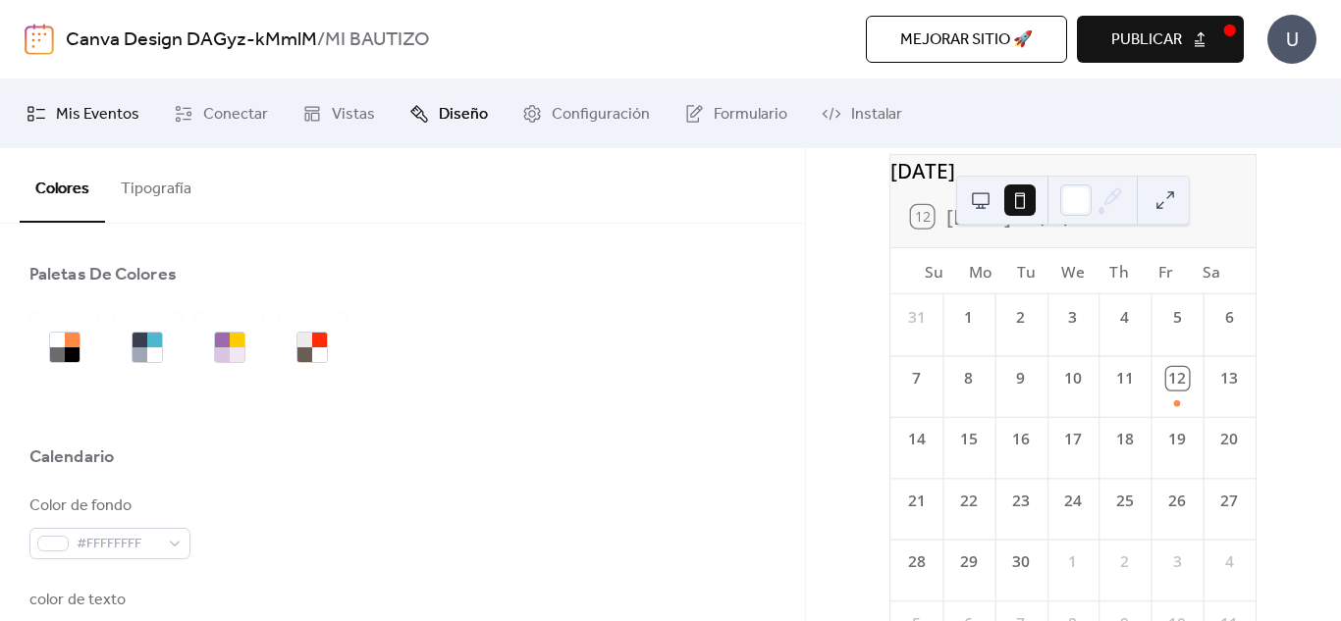
click at [108, 117] on span "Mis Eventos" at bounding box center [97, 115] width 83 height 24
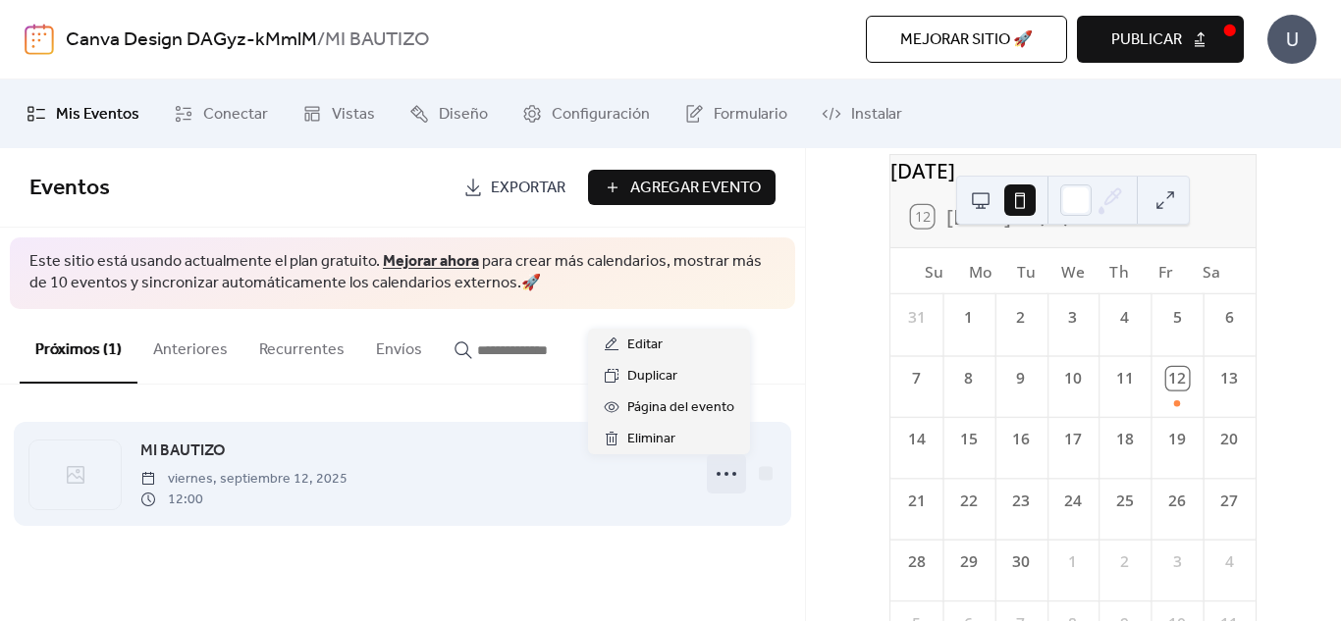
click at [734, 475] on circle at bounding box center [734, 474] width 4 height 4
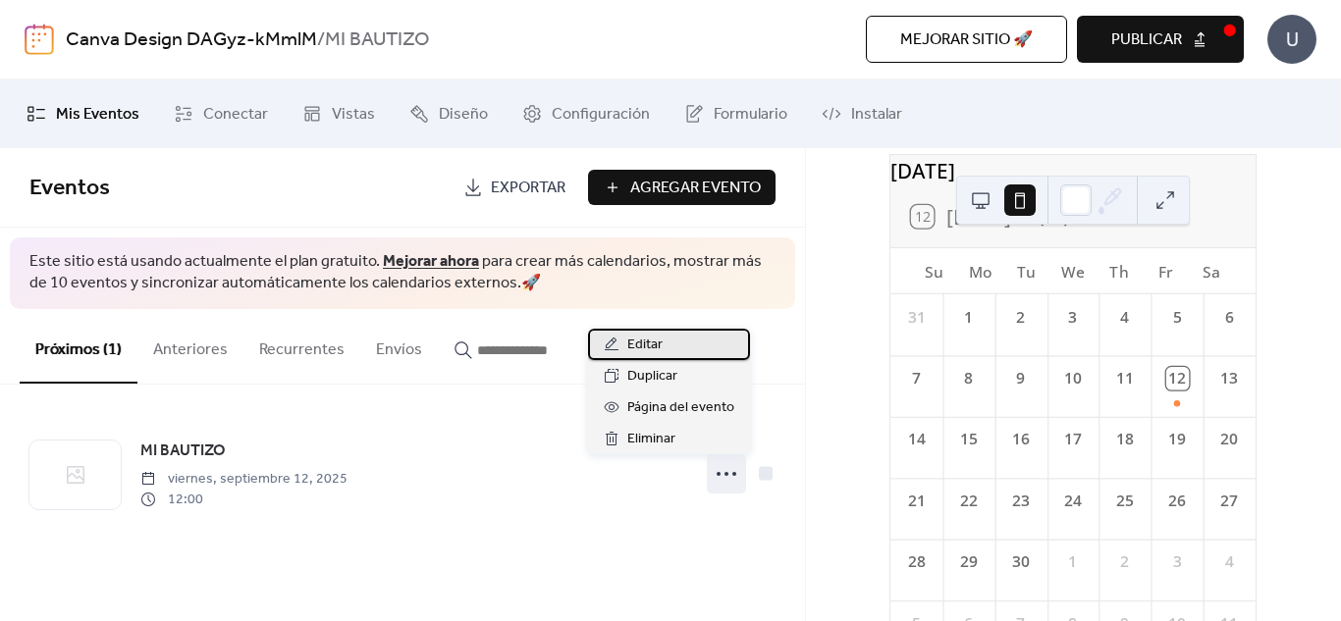
click at [639, 338] on span "Editar" at bounding box center [644, 346] width 35 height 24
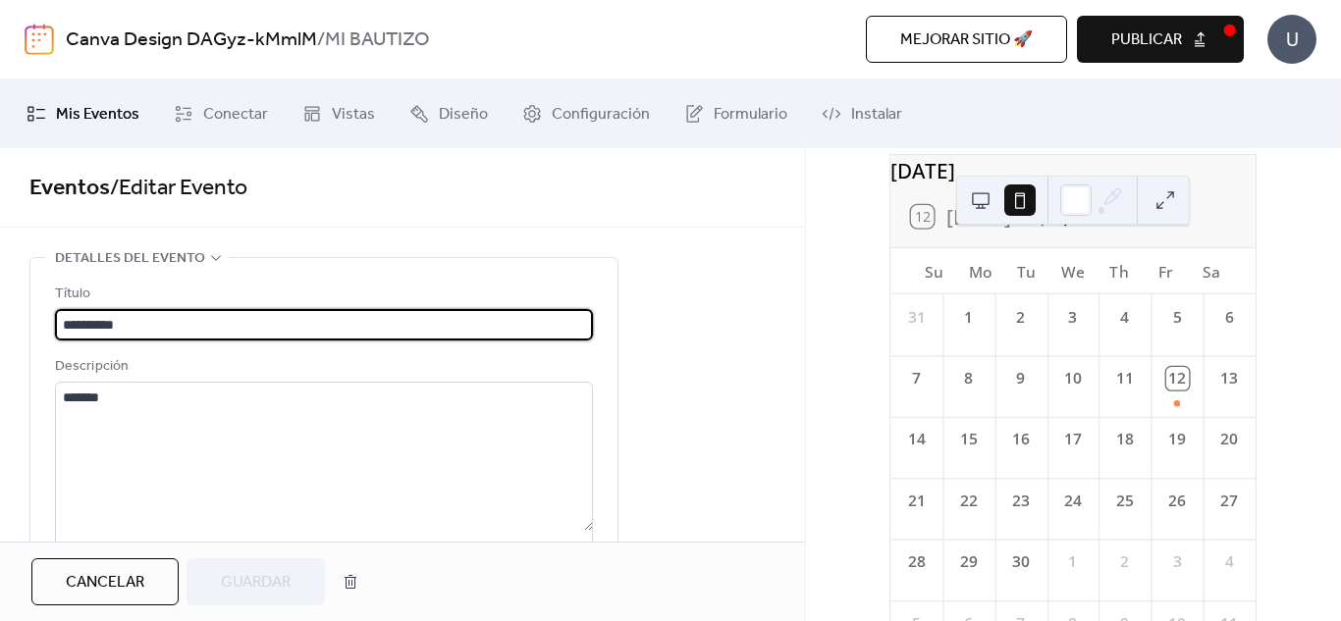
click at [1076, 231] on icon at bounding box center [1069, 216] width 30 height 30
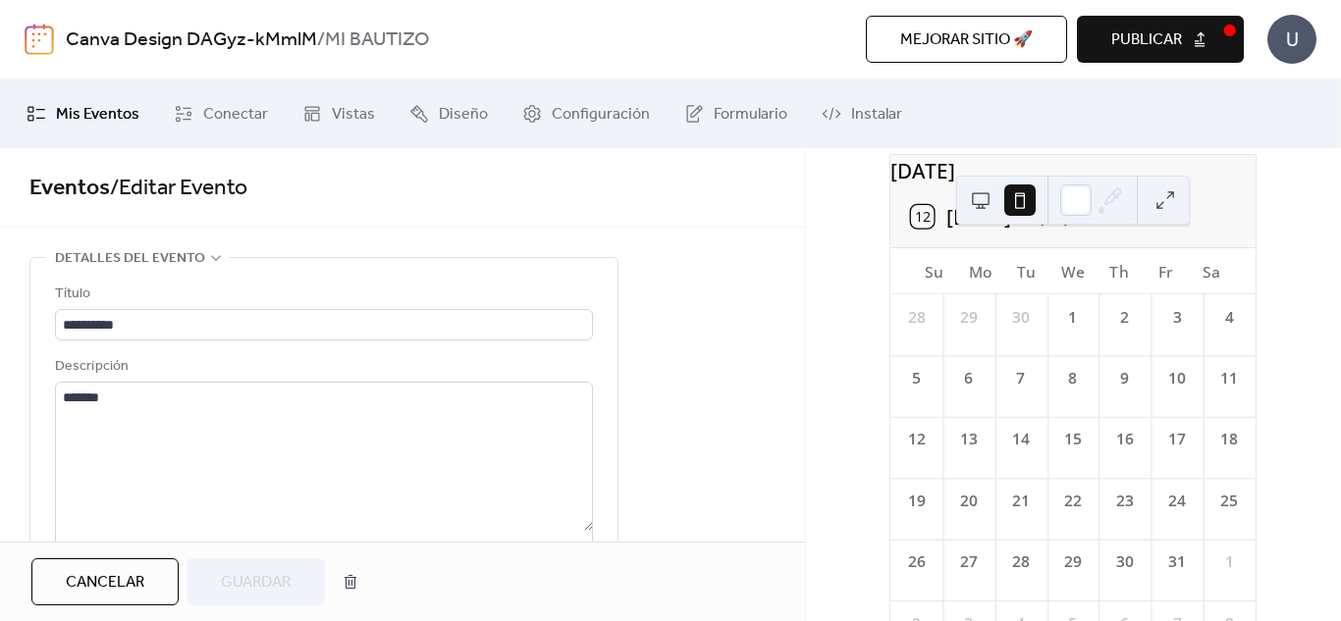
click at [1218, 512] on div "25" at bounding box center [1229, 501] width 23 height 23
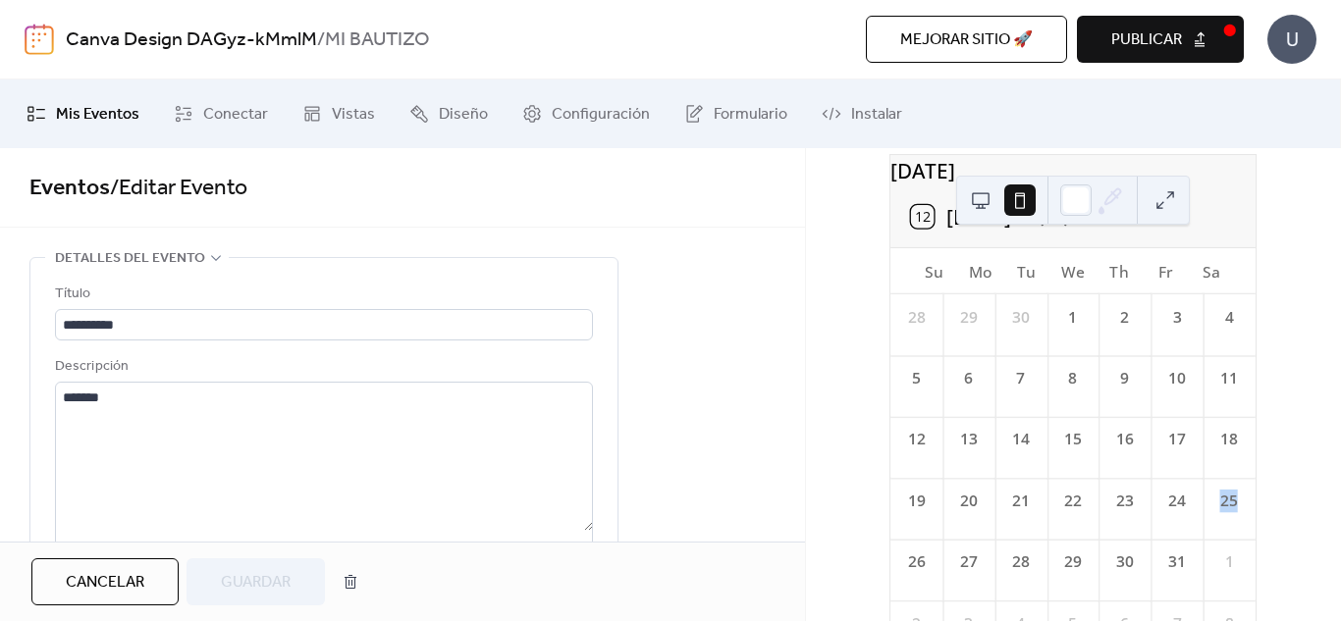
click at [1218, 512] on div "25" at bounding box center [1229, 501] width 23 height 23
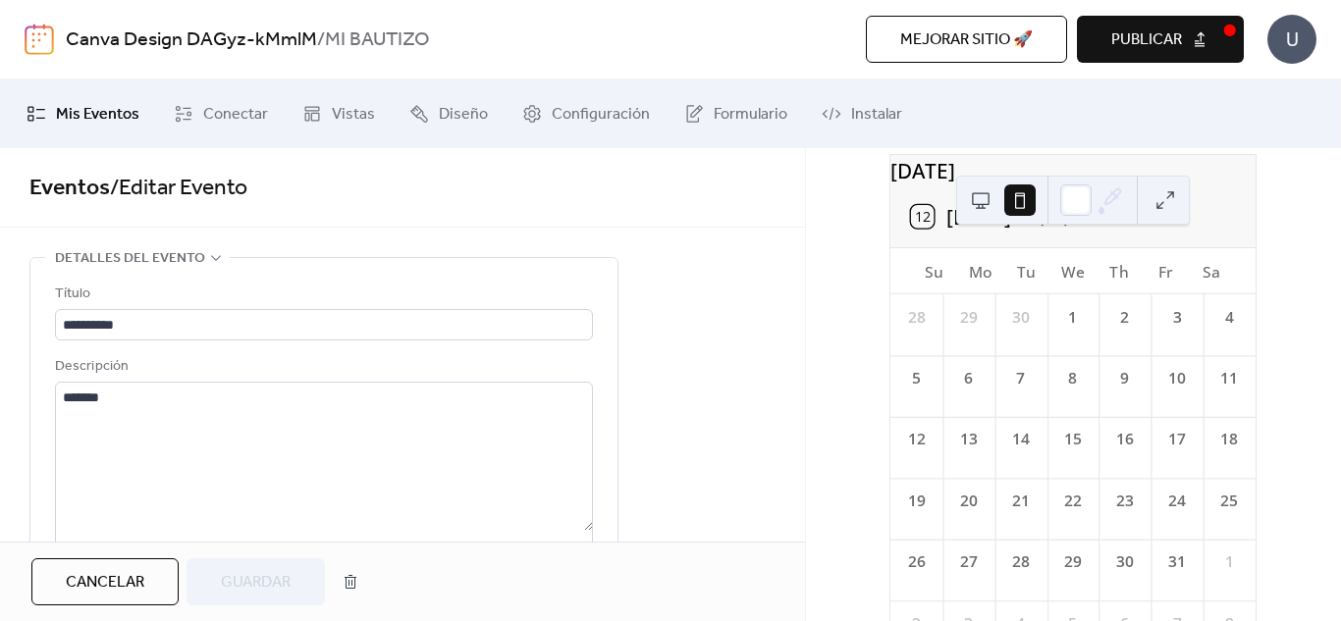
click at [1218, 512] on div "25" at bounding box center [1229, 501] width 23 height 23
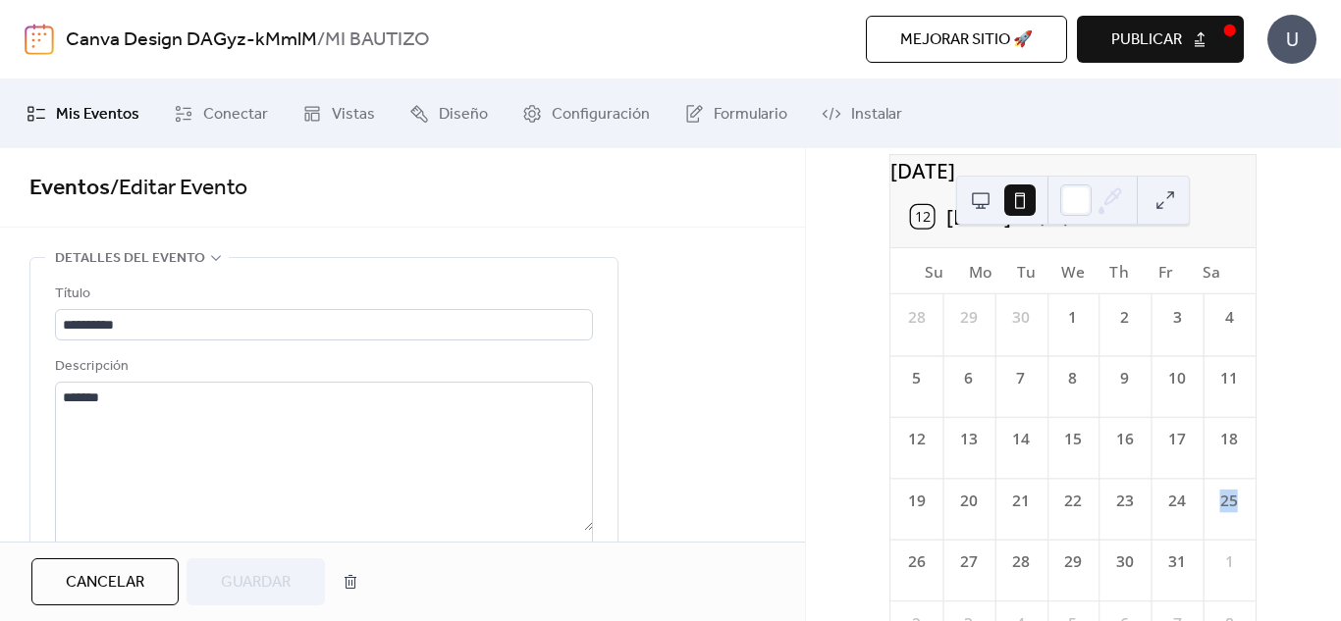
click at [1171, 194] on button at bounding box center [1165, 200] width 31 height 31
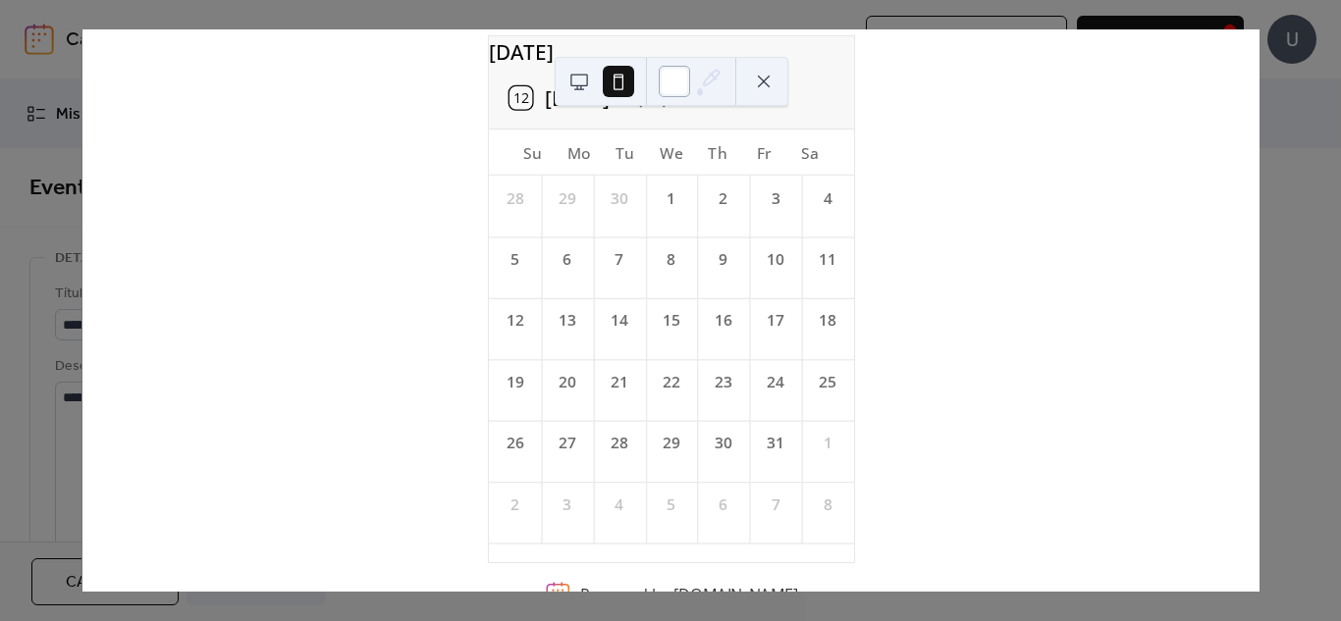
click at [683, 80] on div at bounding box center [674, 81] width 31 height 31
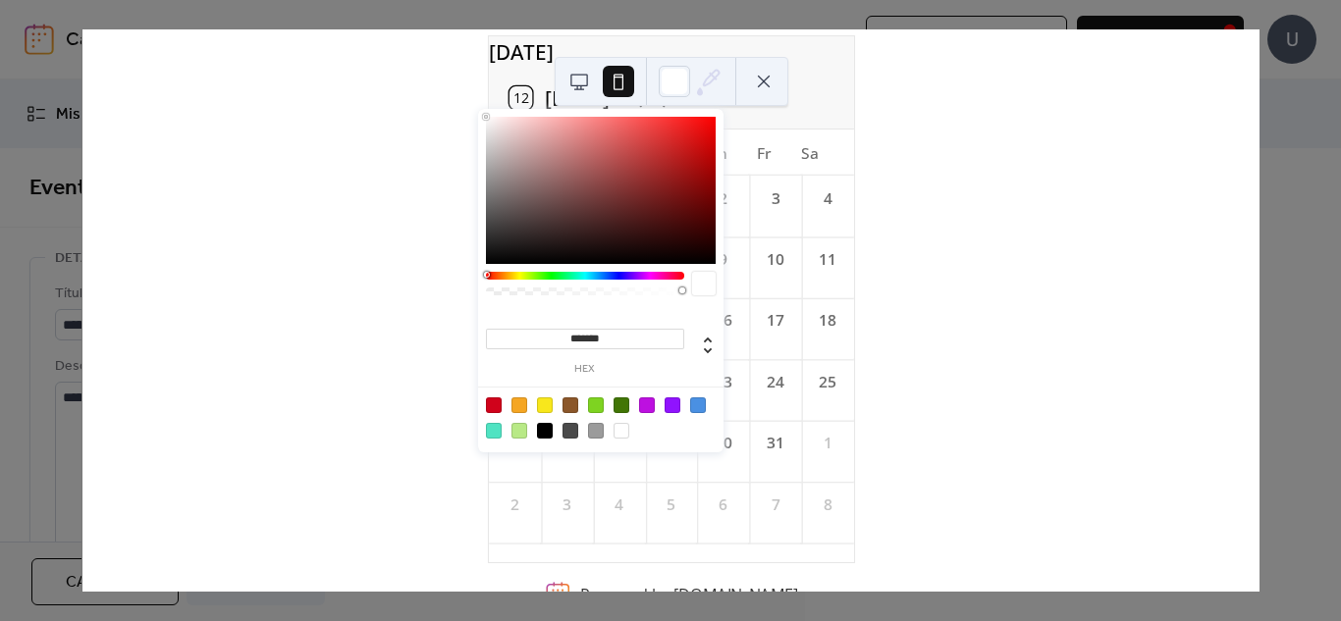
click at [712, 74] on icon at bounding box center [711, 79] width 16 height 16
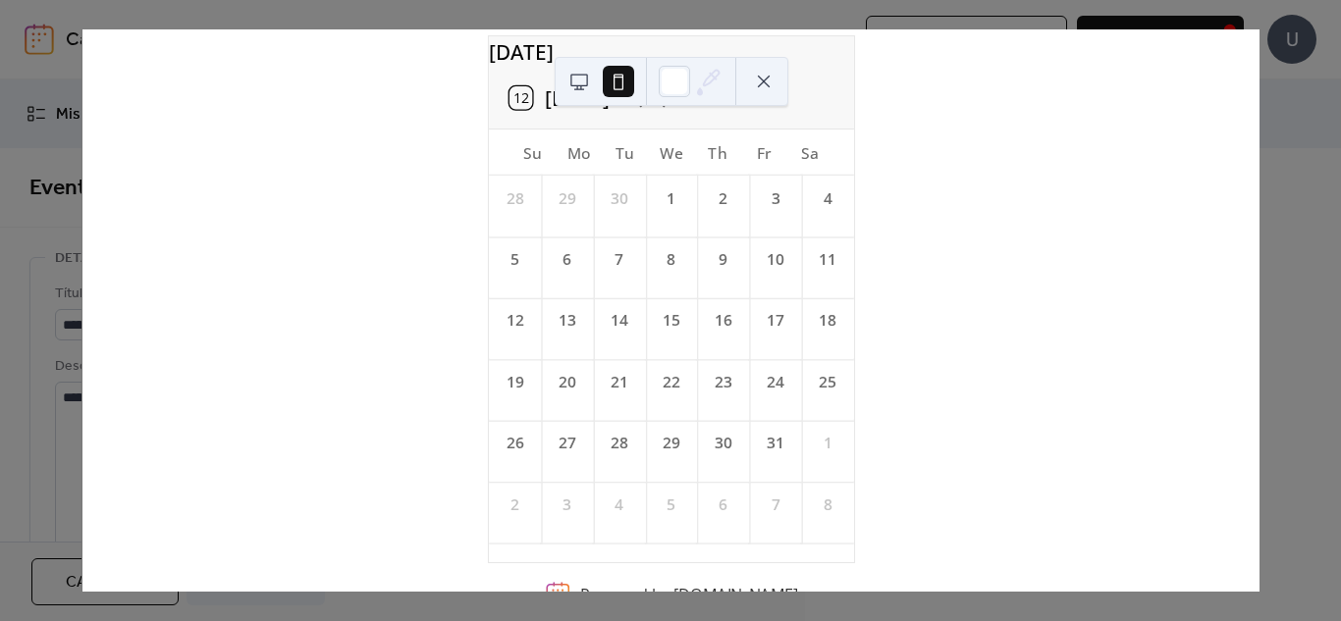
click at [760, 80] on button at bounding box center [763, 81] width 31 height 31
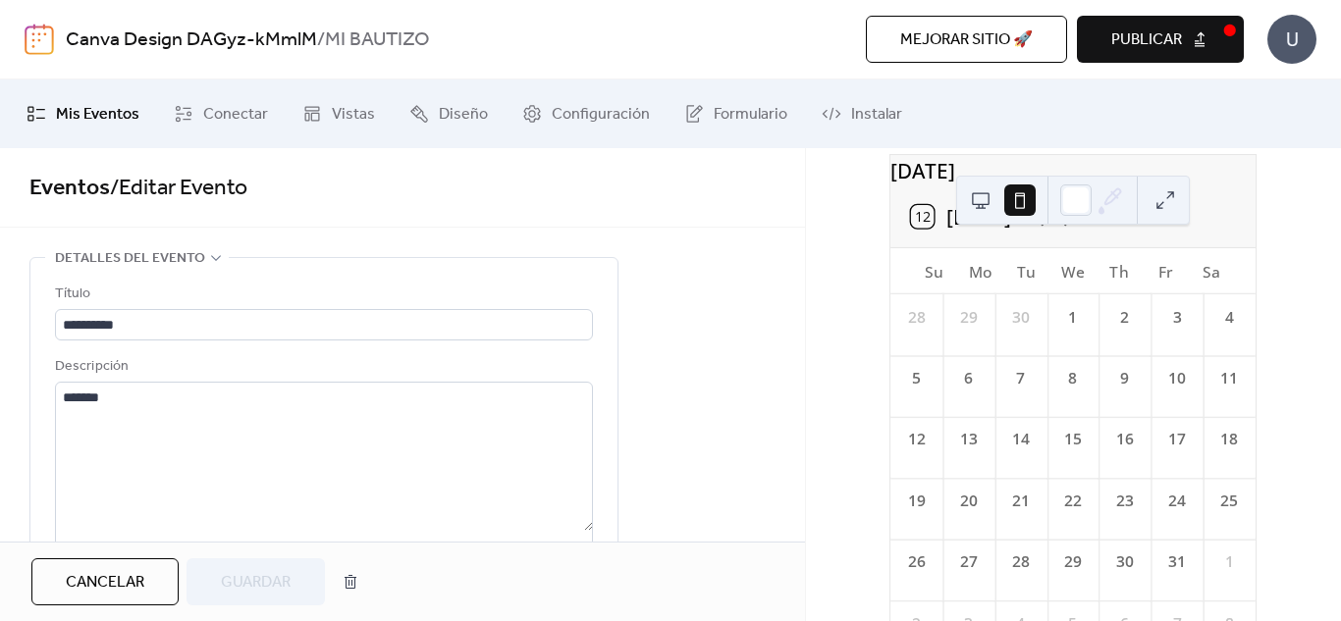
click at [922, 235] on button "12 [DATE]" at bounding box center [961, 216] width 118 height 35
click at [1122, 412] on div at bounding box center [1125, 404] width 7 height 20
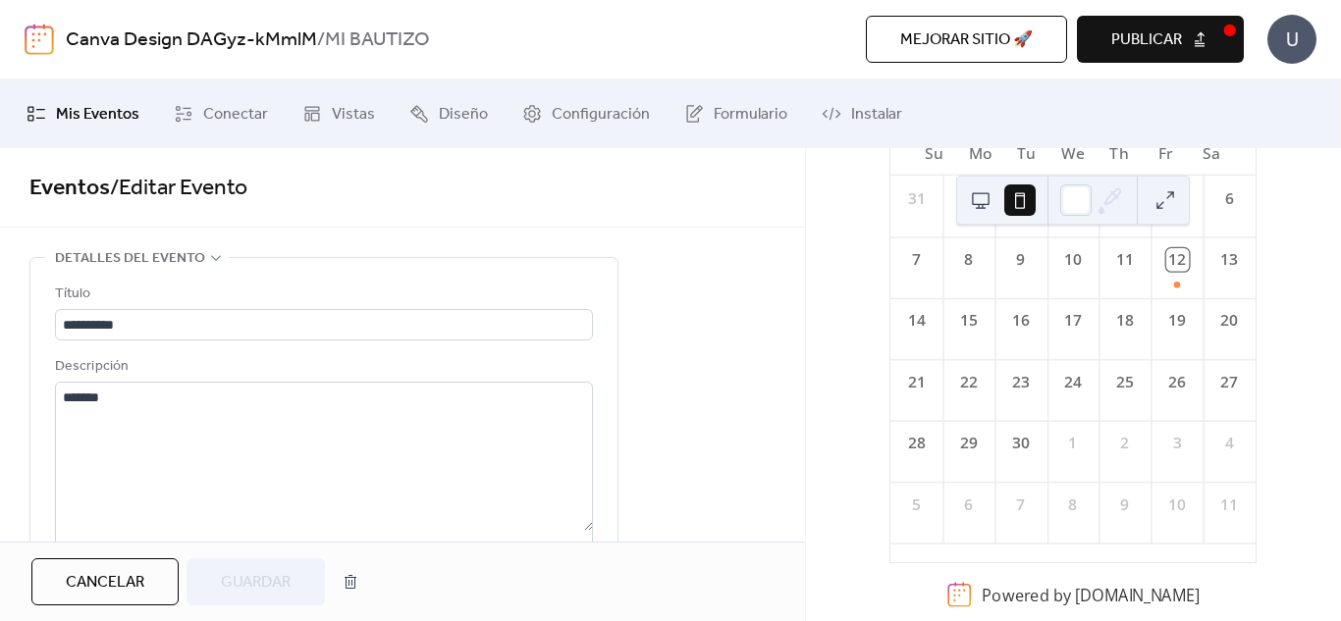
scroll to position [232, 0]
click at [955, 594] on rect at bounding box center [959, 595] width 26 height 26
drag, startPoint x: 955, startPoint y: 594, endPoint x: 1278, endPoint y: 359, distance: 399.2
click at [1278, 359] on div "[DATE] 12 [DATE] Su Mo Tu We Th Fr Sa 31 1 2 3 4 5 6 7 8 9 10 11 12 13 14 15 16…" at bounding box center [1073, 384] width 535 height 473
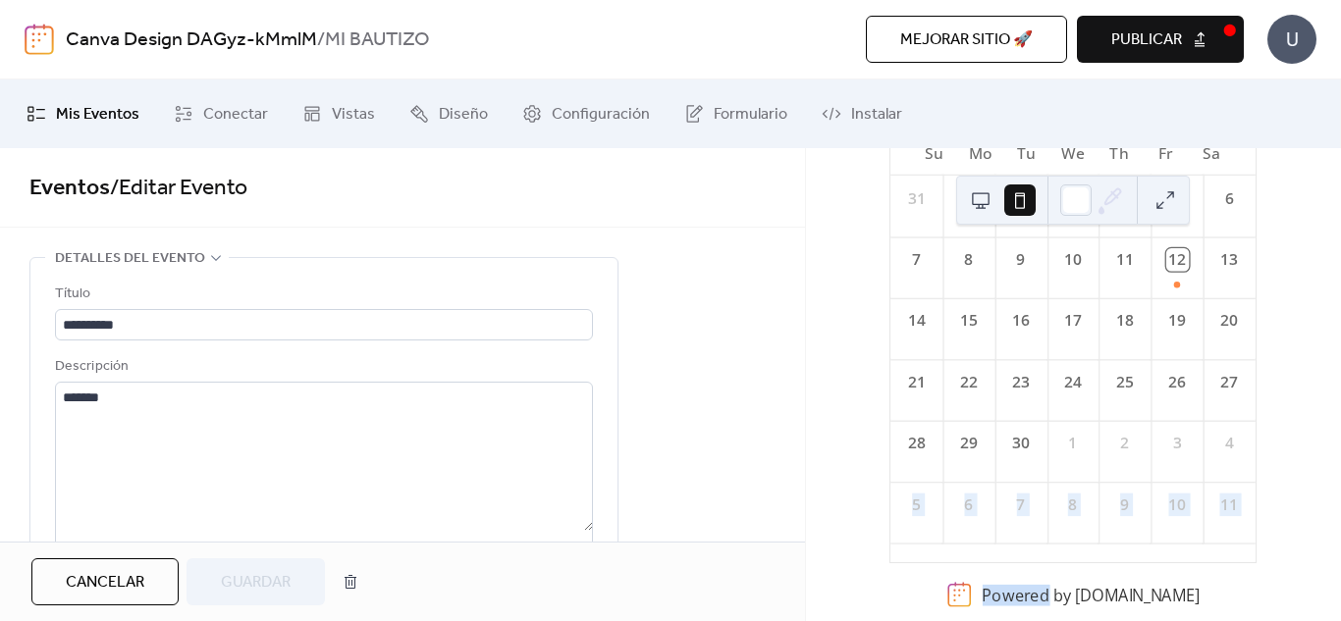
click at [1278, 359] on div "[DATE] 12 [DATE] Su Mo Tu We Th Fr Sa 31 1 2 3 4 5 6 7 8 9 10 11 12 13 14 15 16…" at bounding box center [1073, 384] width 535 height 473
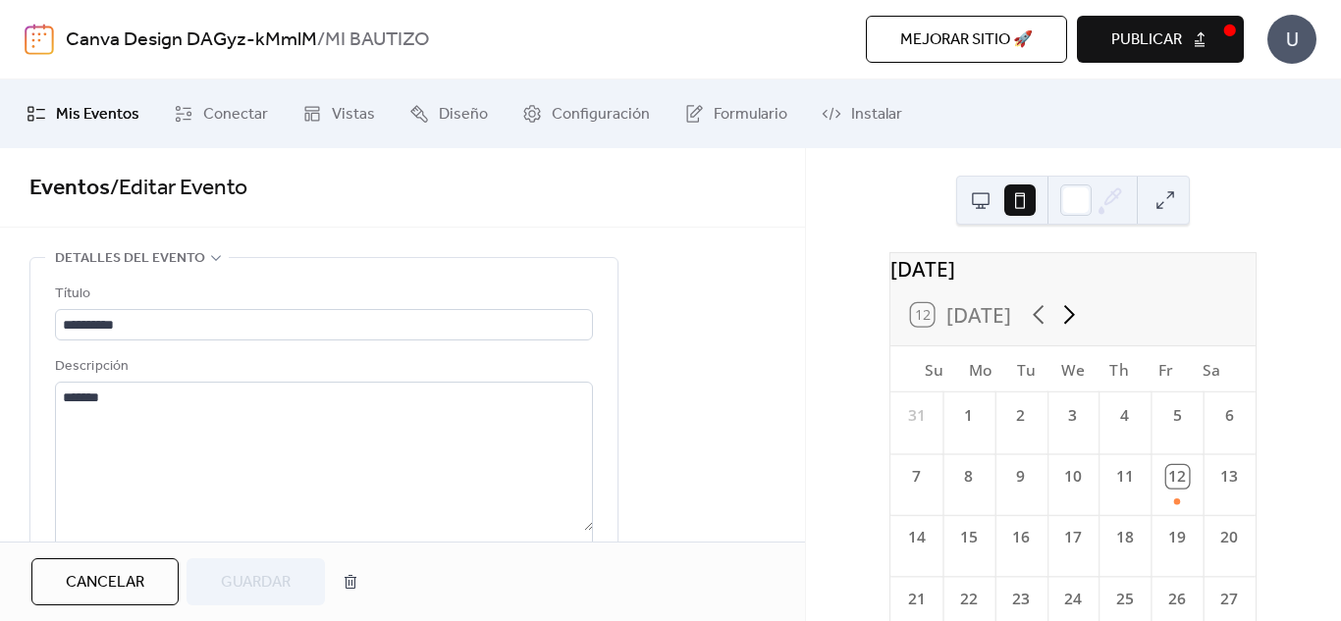
click at [1063, 330] on icon at bounding box center [1069, 314] width 30 height 30
click at [1231, 25] on button "Publicar" at bounding box center [1160, 39] width 167 height 47
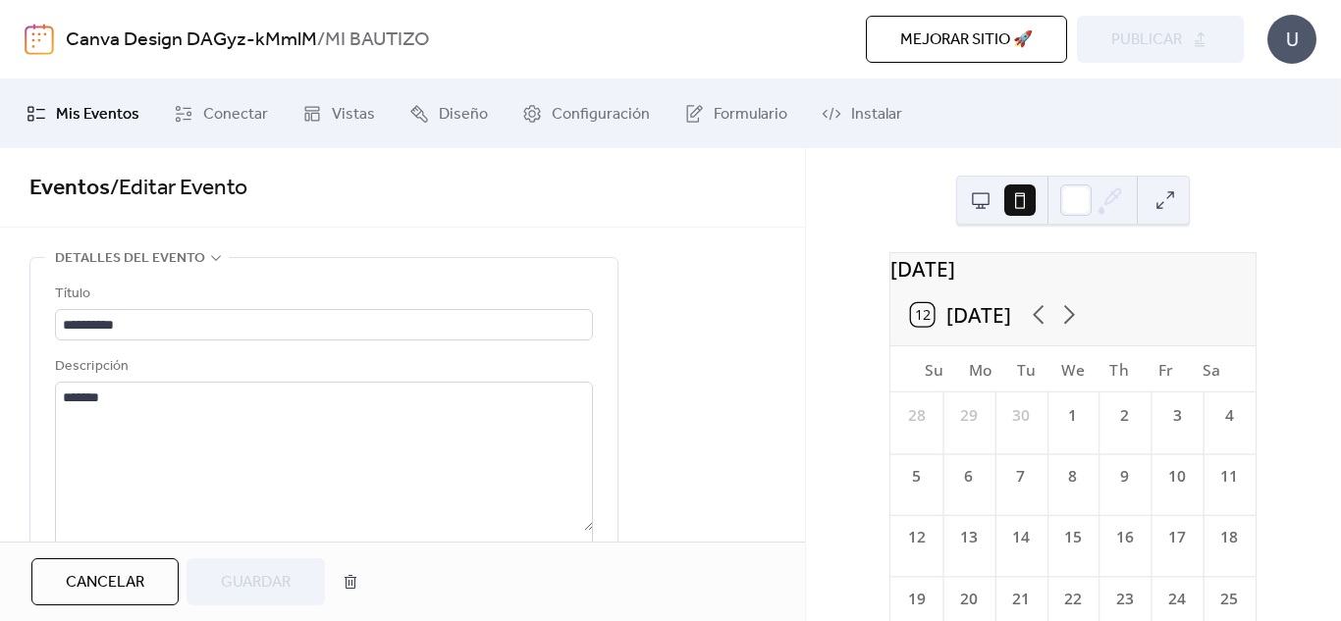
click at [1231, 25] on div "Mejorar sitio 🚀 vista previa Publicar" at bounding box center [949, 39] width 590 height 47
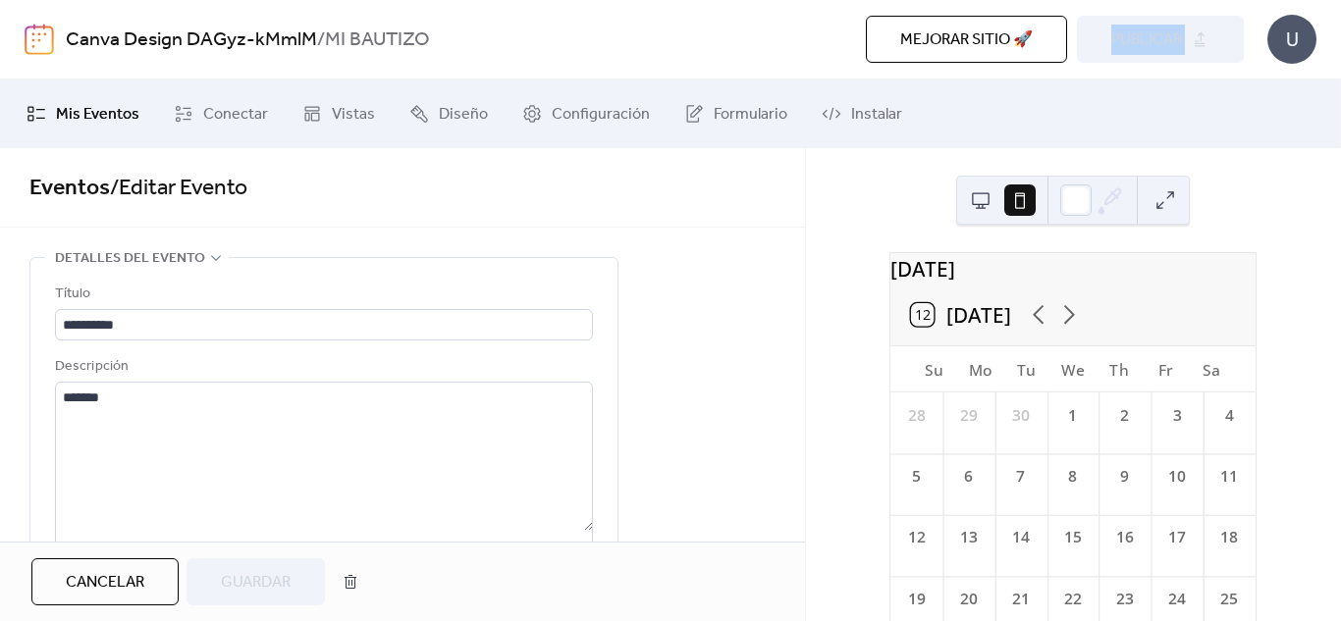
click at [1231, 25] on div "Mejorar sitio 🚀 vista previa Publicar" at bounding box center [949, 39] width 590 height 47
click at [1202, 36] on div "Mejorar sitio 🚀 vista previa Publicar" at bounding box center [949, 39] width 590 height 47
click at [96, 582] on span "Cancelar" at bounding box center [105, 583] width 79 height 24
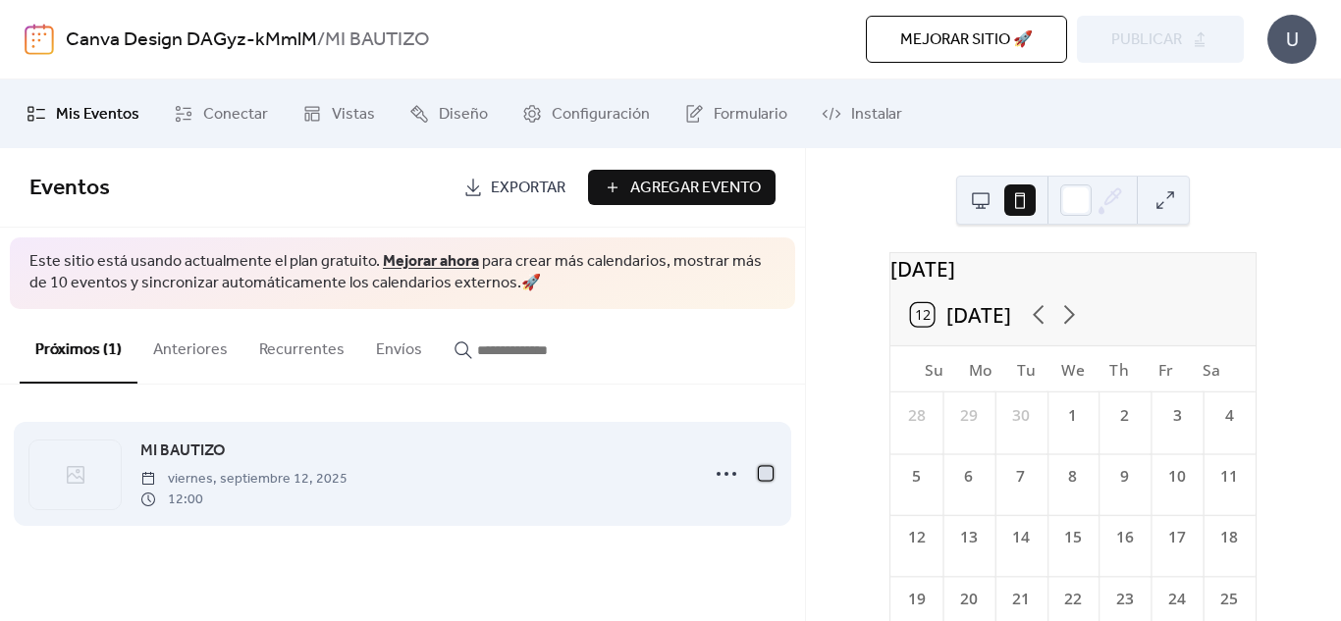
click at [762, 468] on div at bounding box center [766, 473] width 14 height 14
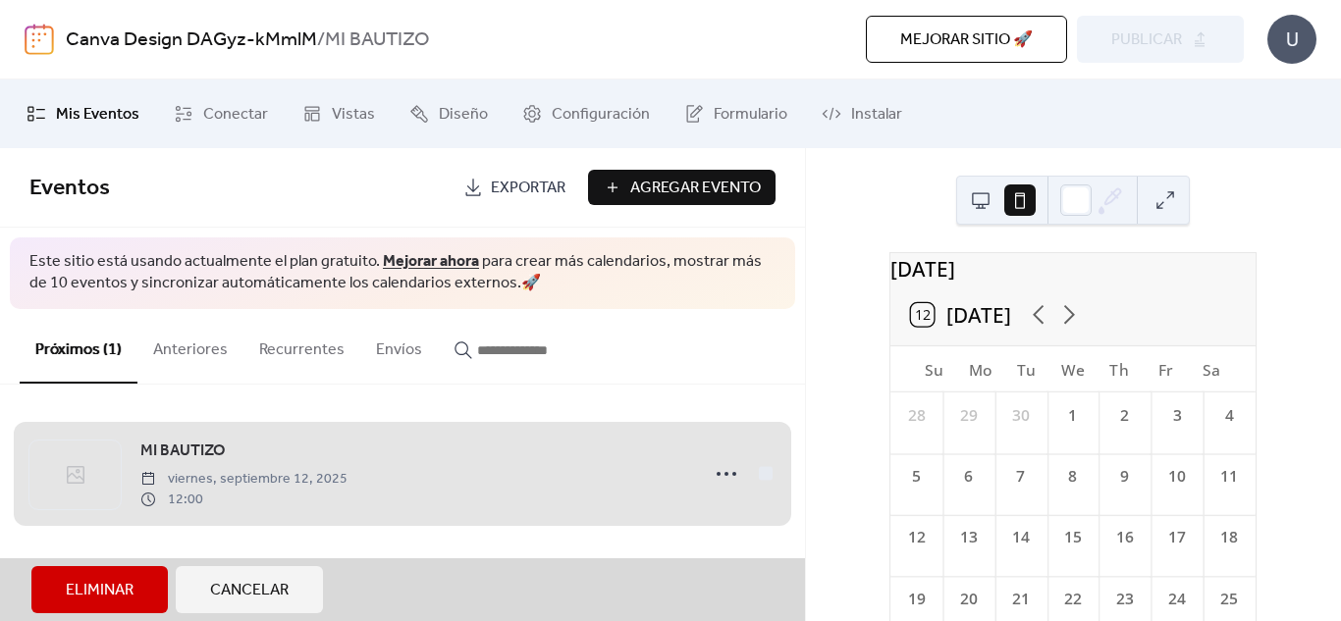
click at [188, 494] on div "MI BAUTIZO viernes, septiembre 12, 2025 12:00" at bounding box center [402, 474] width 746 height 120
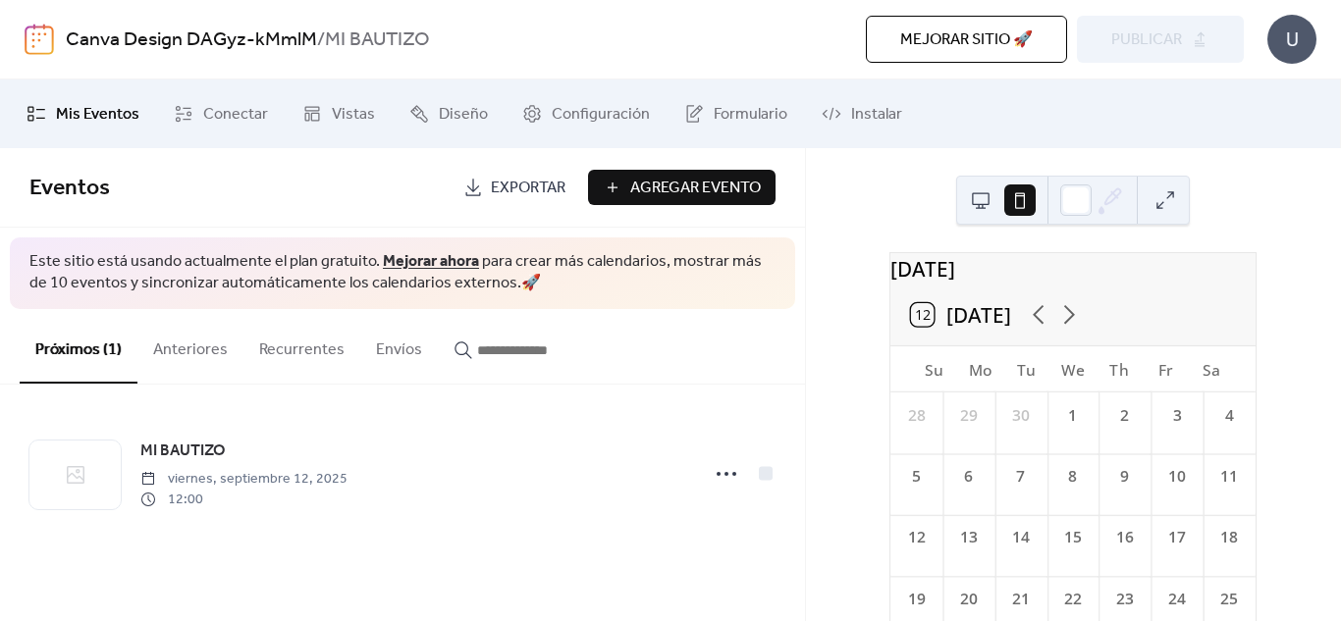
click at [188, 494] on span "12:00" at bounding box center [243, 500] width 207 height 21
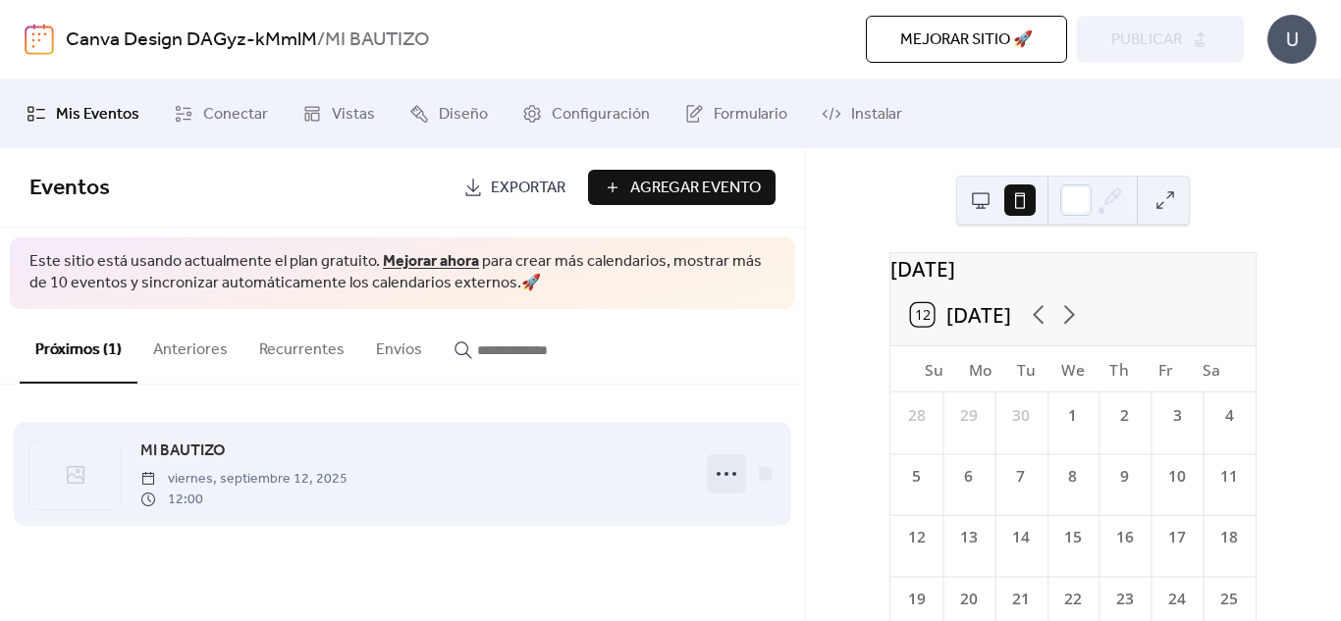
click at [731, 476] on icon at bounding box center [726, 473] width 31 height 31
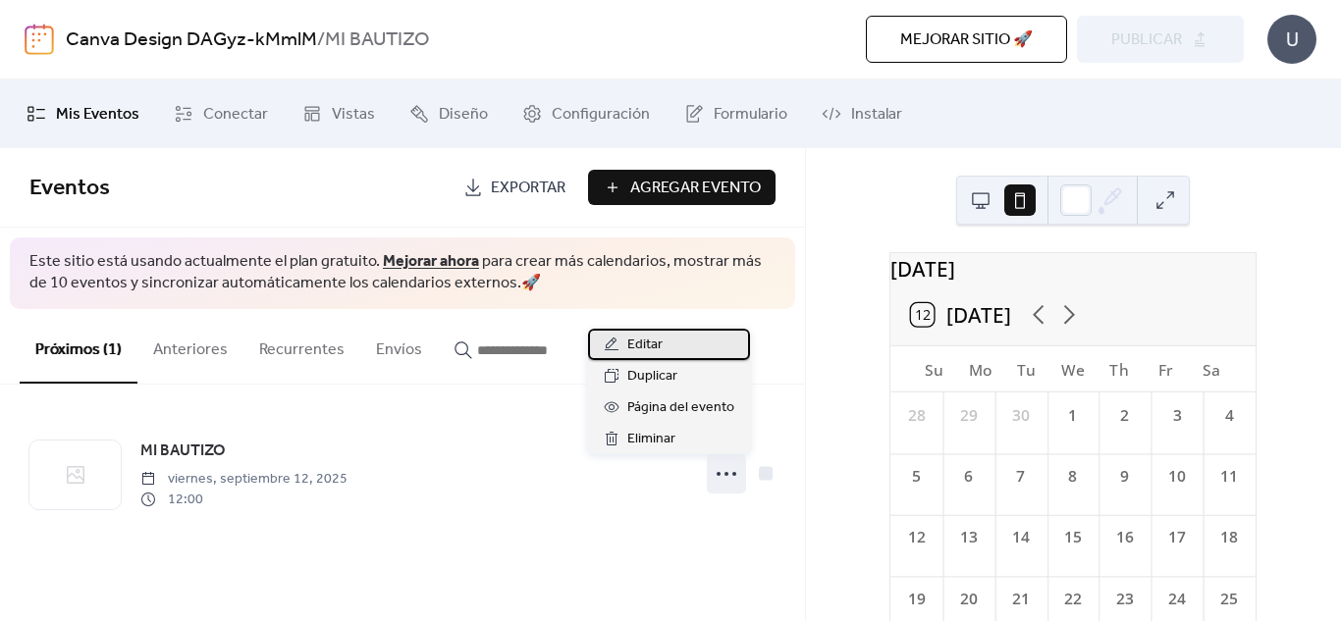
click at [680, 337] on div "Editar" at bounding box center [669, 344] width 162 height 31
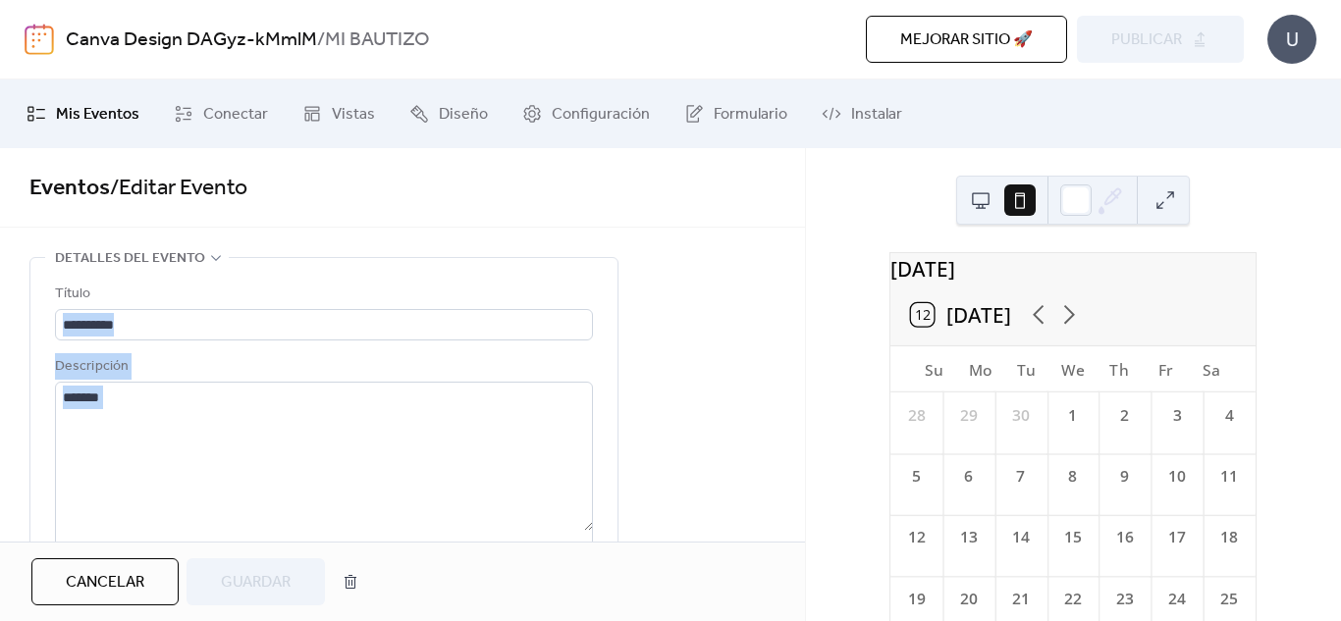
drag, startPoint x: 791, startPoint y: 294, endPoint x: 772, endPoint y: 464, distance: 172.0
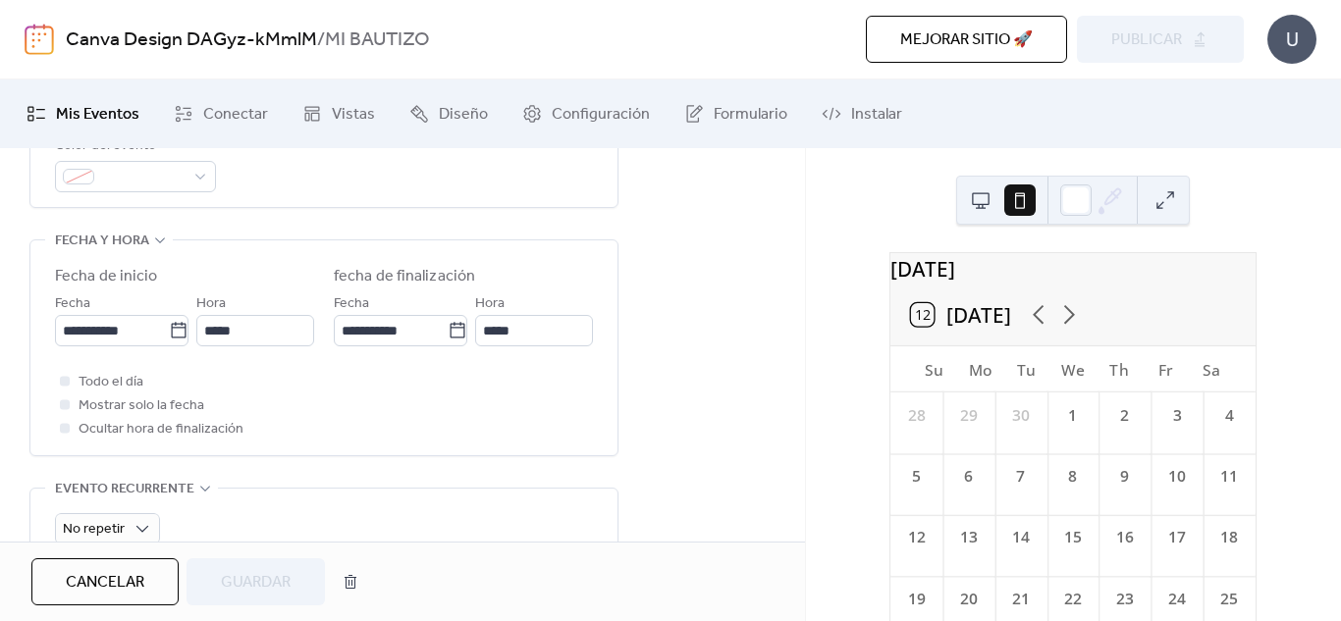
scroll to position [628, 0]
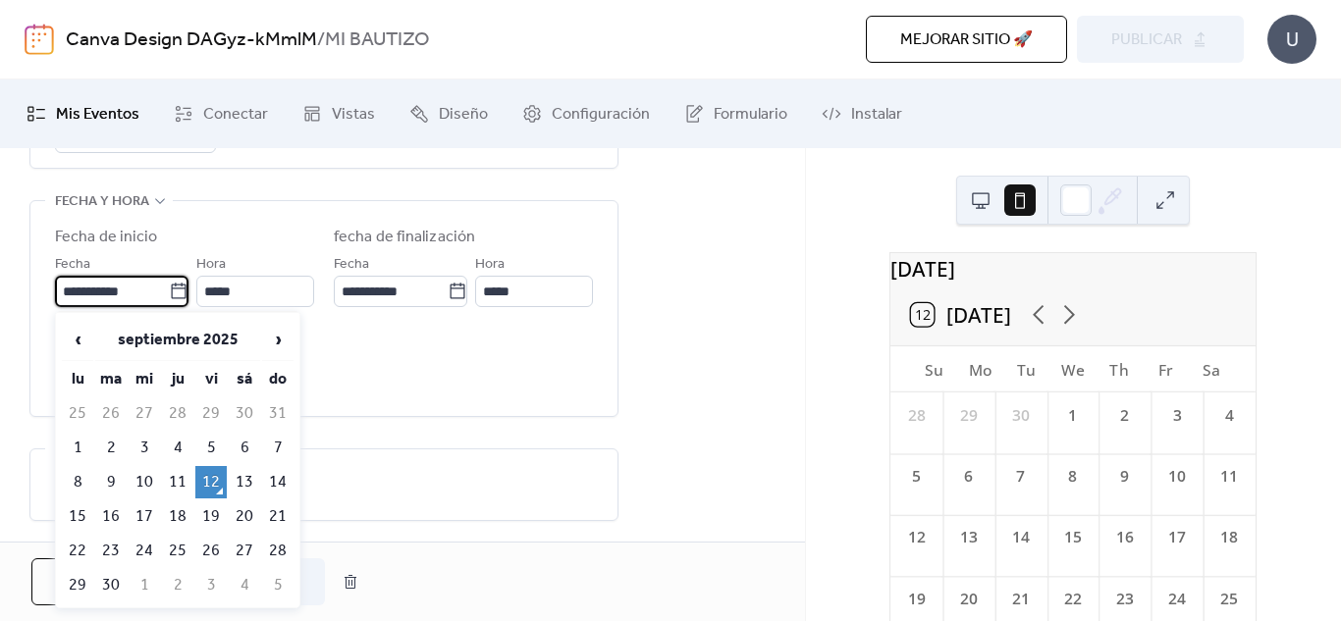
click at [76, 292] on input "**********" at bounding box center [112, 291] width 114 height 31
click at [103, 293] on input "**********" at bounding box center [112, 291] width 114 height 31
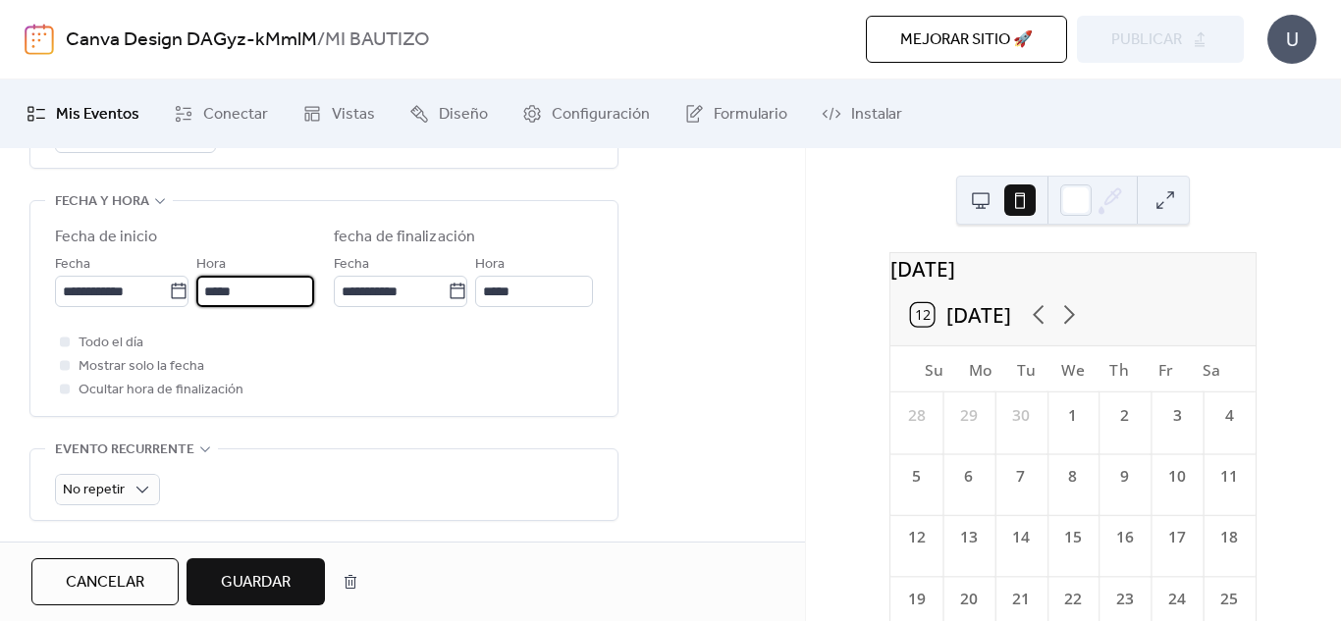
type input "**********"
click at [264, 291] on input "*****" at bounding box center [255, 291] width 118 height 31
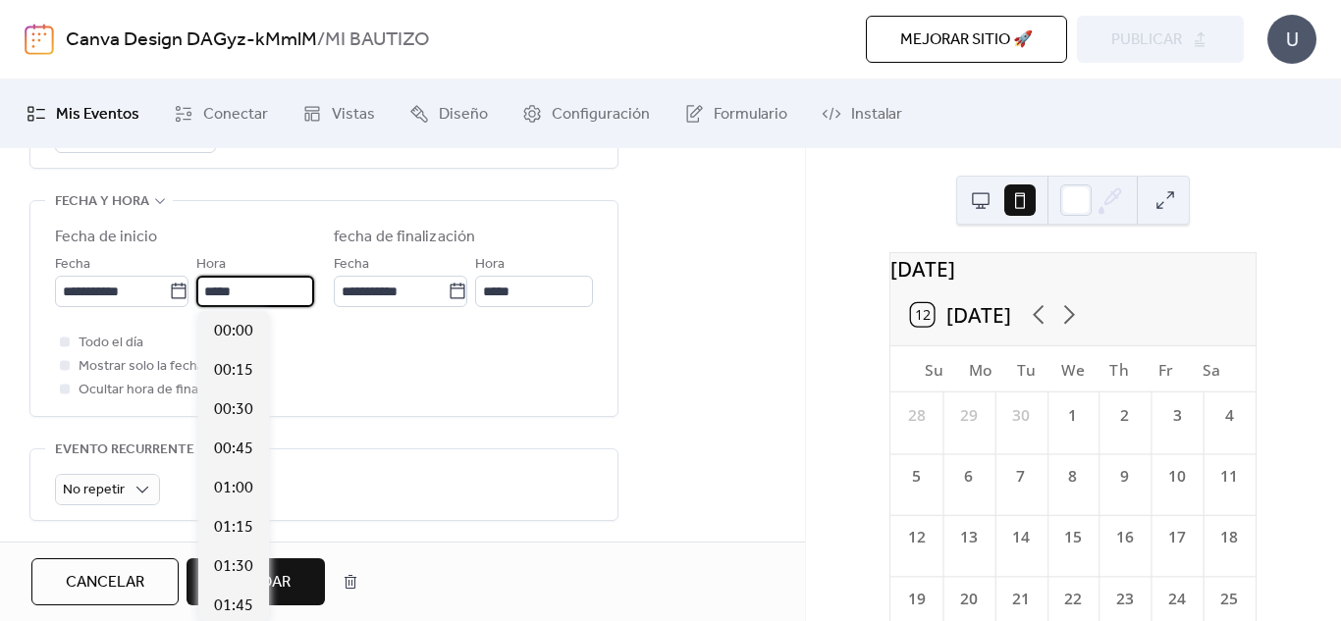
scroll to position [1885, 0]
type input "*"
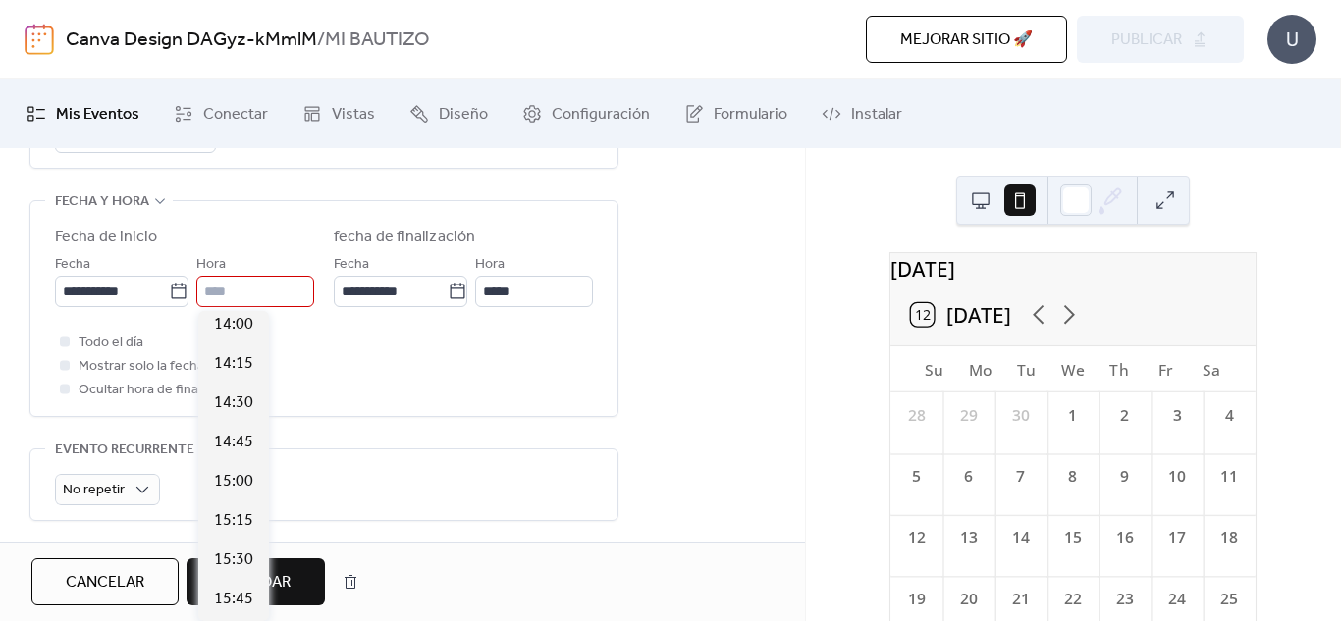
scroll to position [2058, 0]
type input "*****"
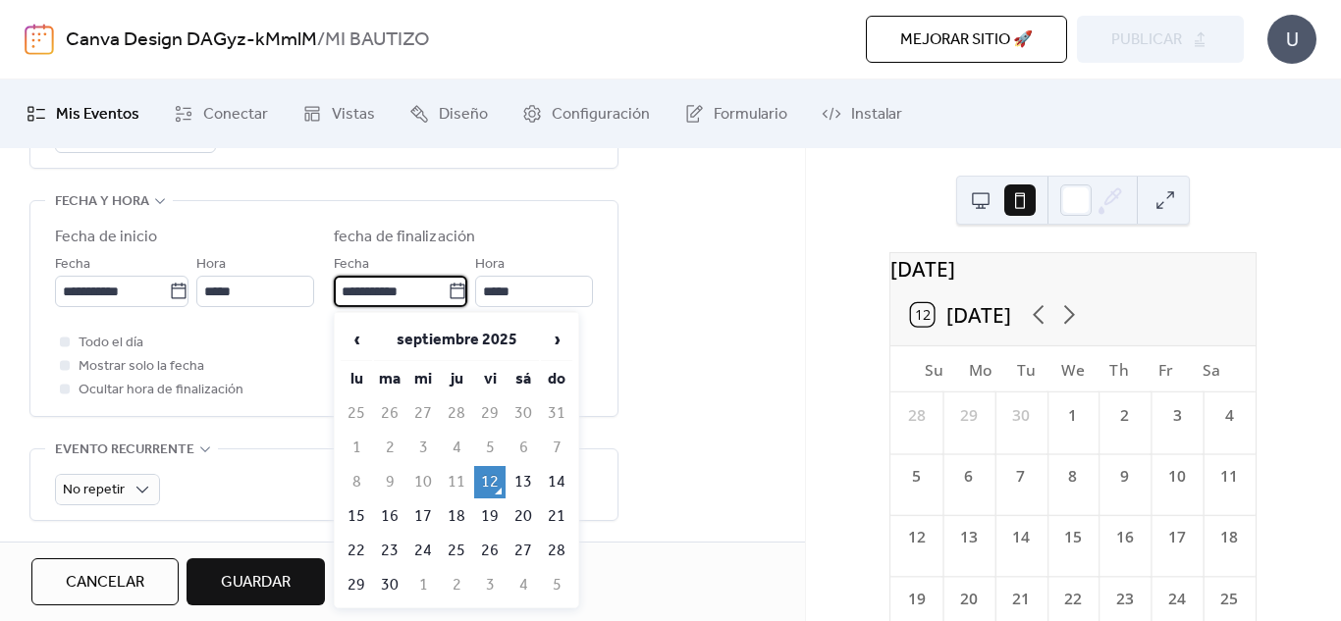
click at [353, 289] on input "**********" at bounding box center [391, 291] width 114 height 31
click at [381, 294] on input "**********" at bounding box center [391, 291] width 114 height 31
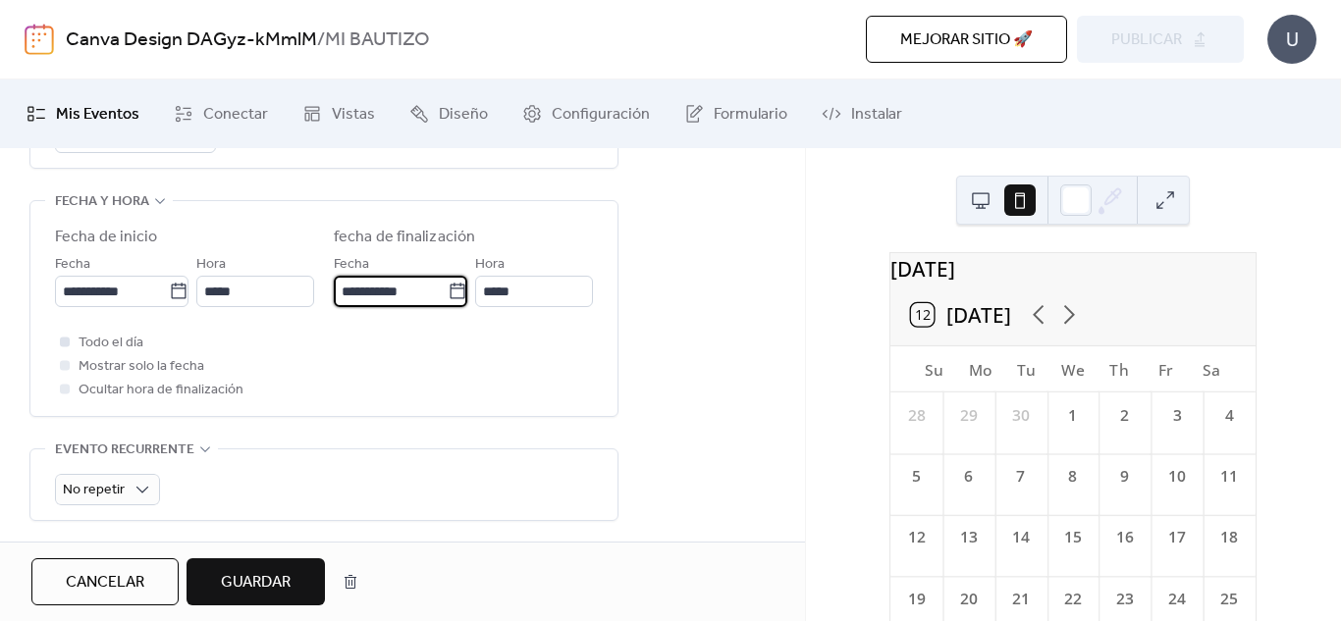
type input "**********"
click at [69, 342] on div at bounding box center [65, 342] width 10 height 10
click at [75, 345] on label "Todo el día" at bounding box center [99, 343] width 88 height 24
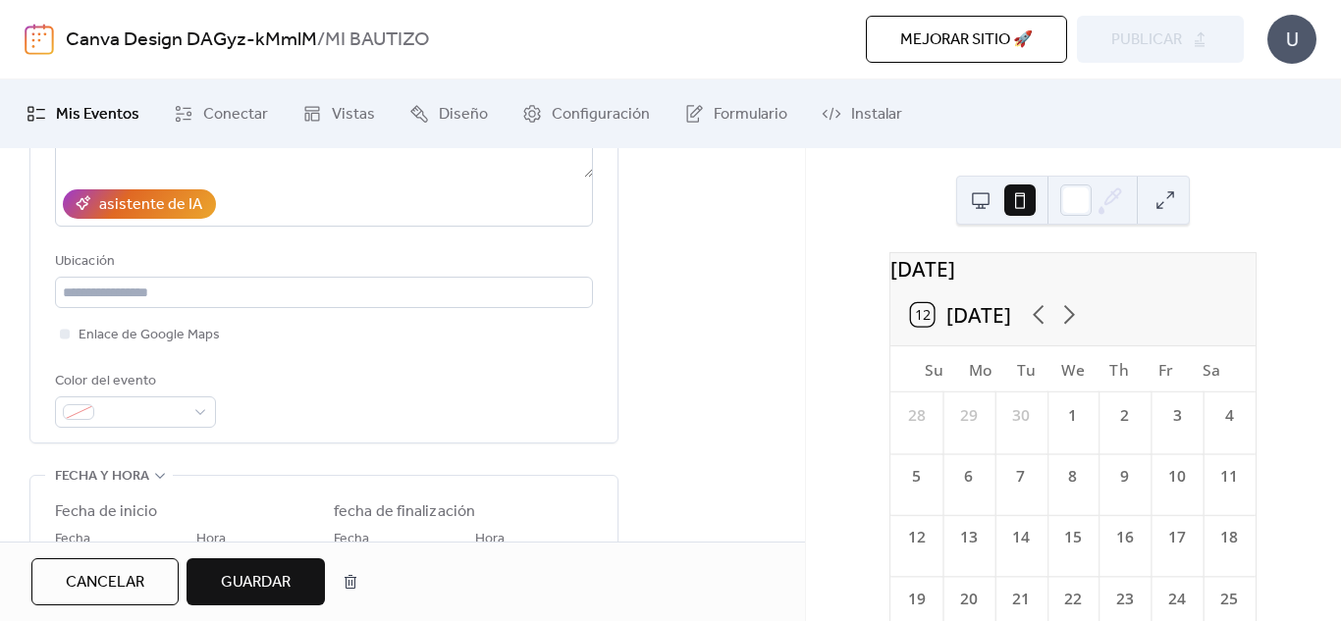
scroll to position [356, 0]
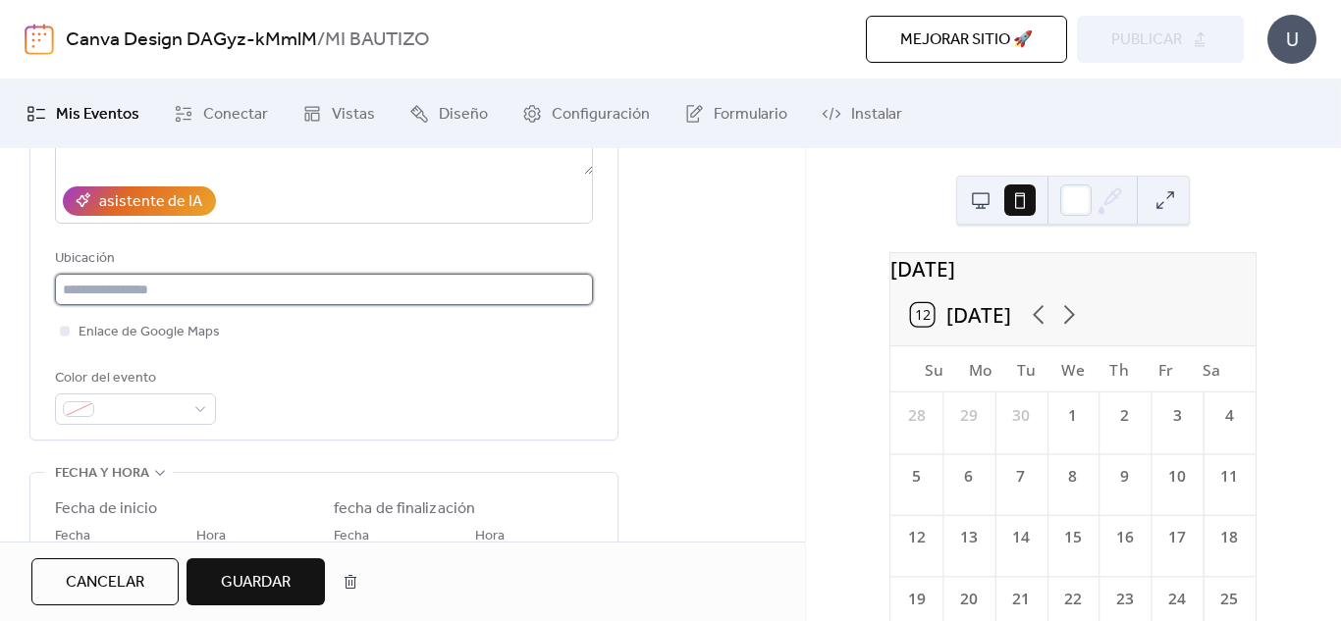
click at [370, 290] on input "text" at bounding box center [324, 289] width 538 height 31
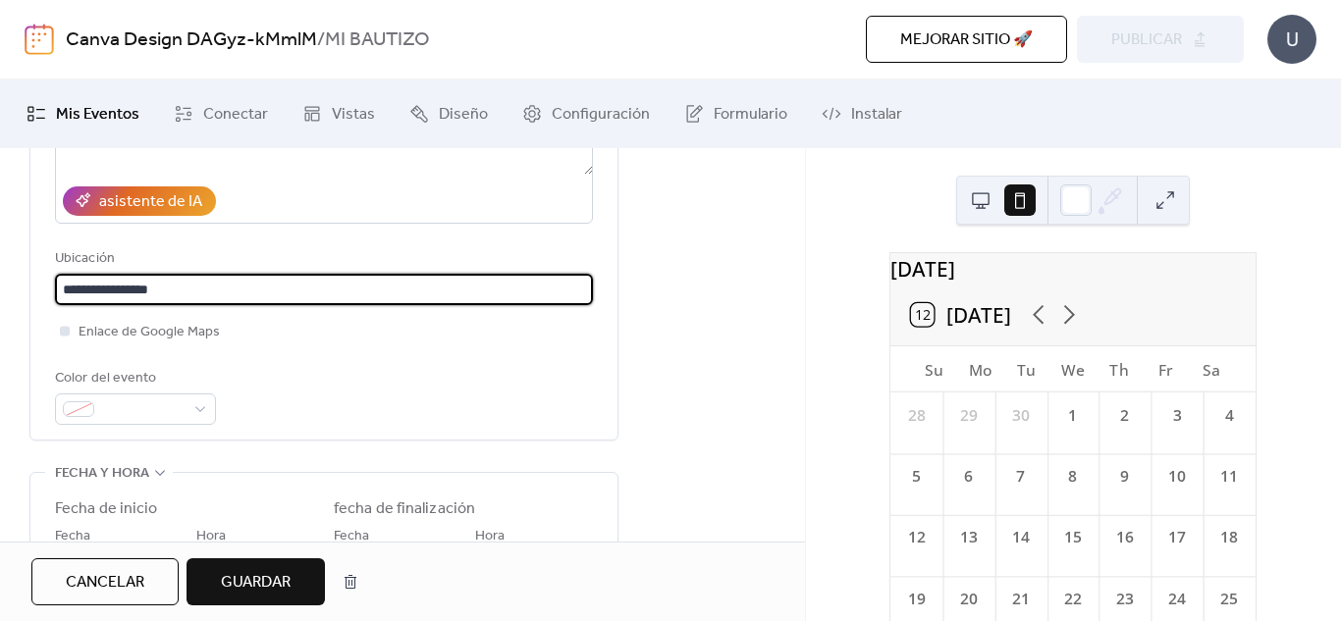
type input "**********"
click at [64, 329] on div at bounding box center [65, 331] width 10 height 10
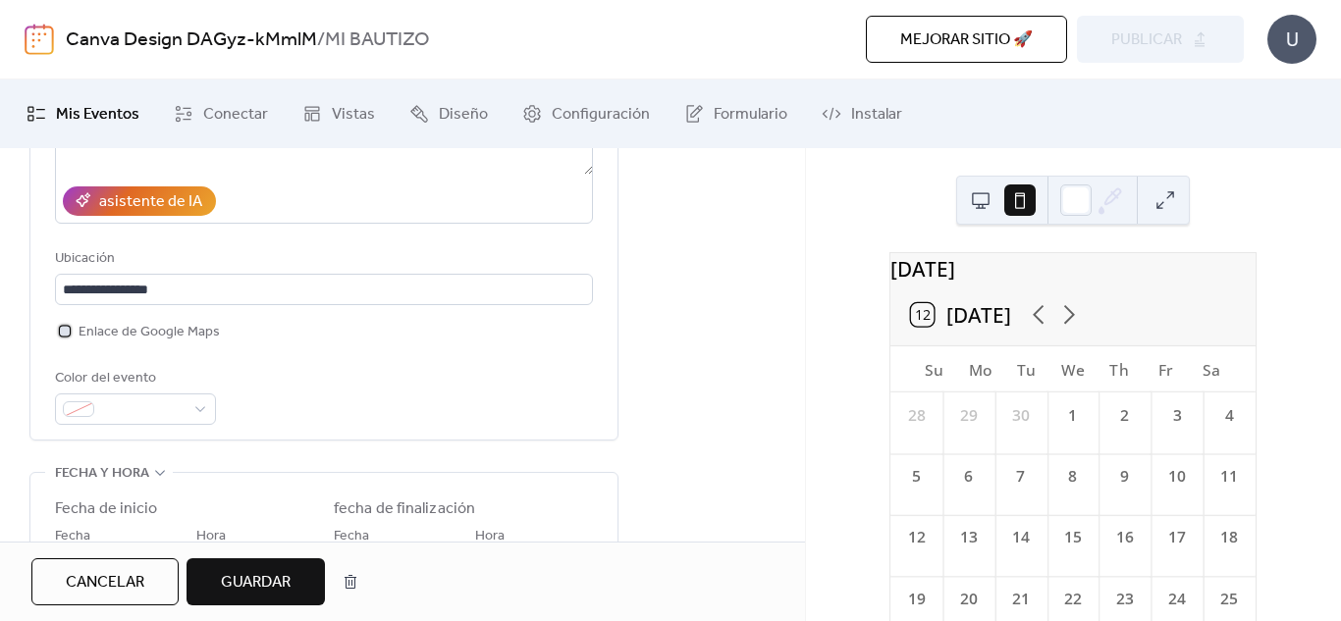
click at [64, 329] on icon at bounding box center [65, 331] width 6 height 6
click at [64, 329] on div at bounding box center [65, 331] width 10 height 10
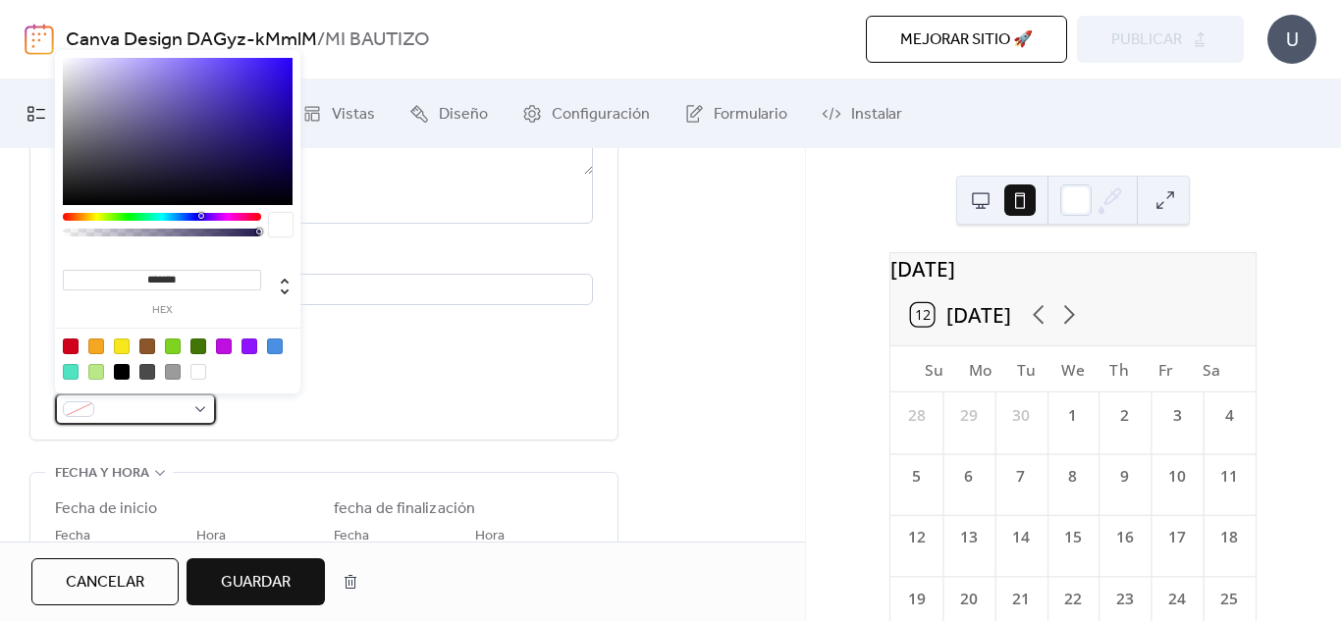
click at [205, 405] on div at bounding box center [135, 409] width 161 height 31
click at [227, 349] on div at bounding box center [224, 347] width 16 height 16
type input "*******"
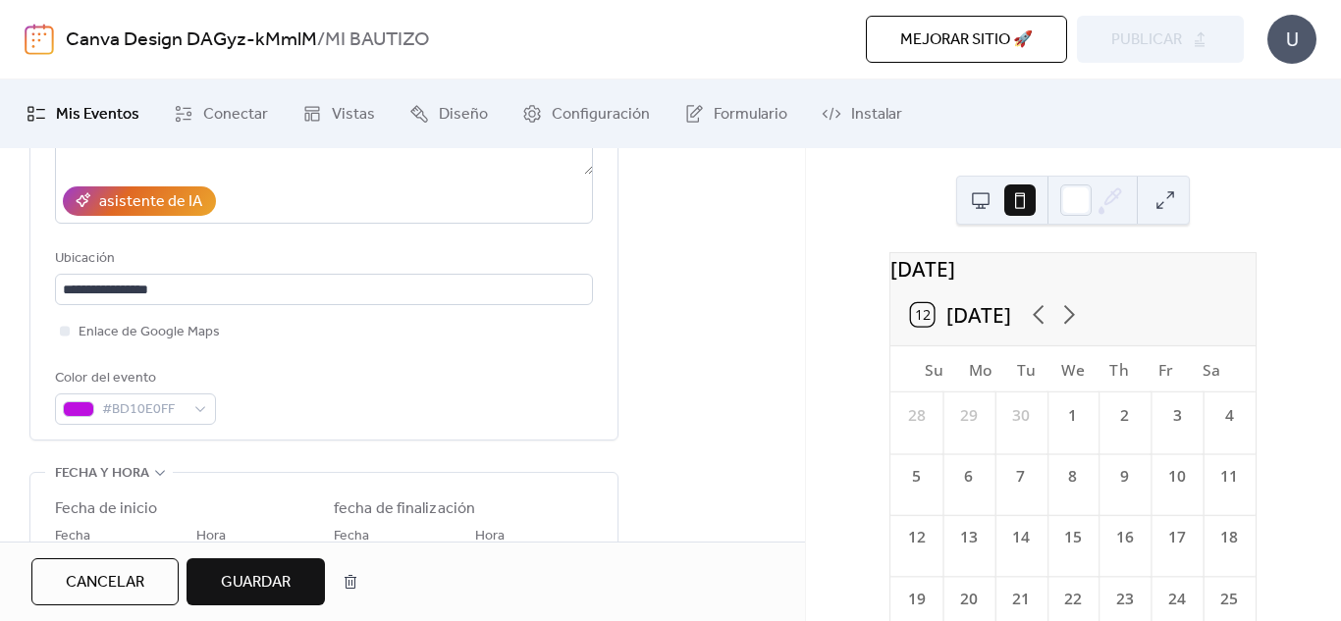
click at [301, 576] on button "Guardar" at bounding box center [256, 582] width 138 height 47
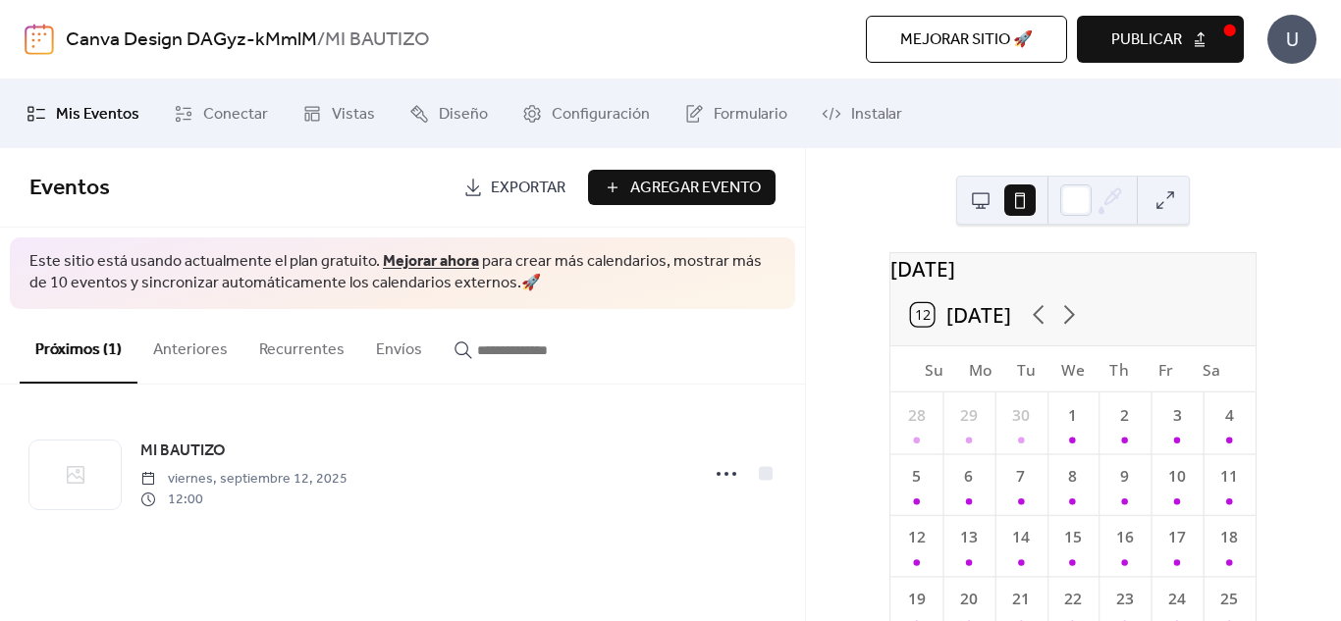
click at [692, 189] on span "Agregar Evento" at bounding box center [695, 189] width 131 height 24
click at [495, 182] on span "Exportar" at bounding box center [528, 189] width 75 height 24
click at [1044, 83] on div "Mis Eventos Conectar Vistas Diseño Configuración Formulario Instalar" at bounding box center [670, 114] width 1341 height 69
